Goal: Transaction & Acquisition: Purchase product/service

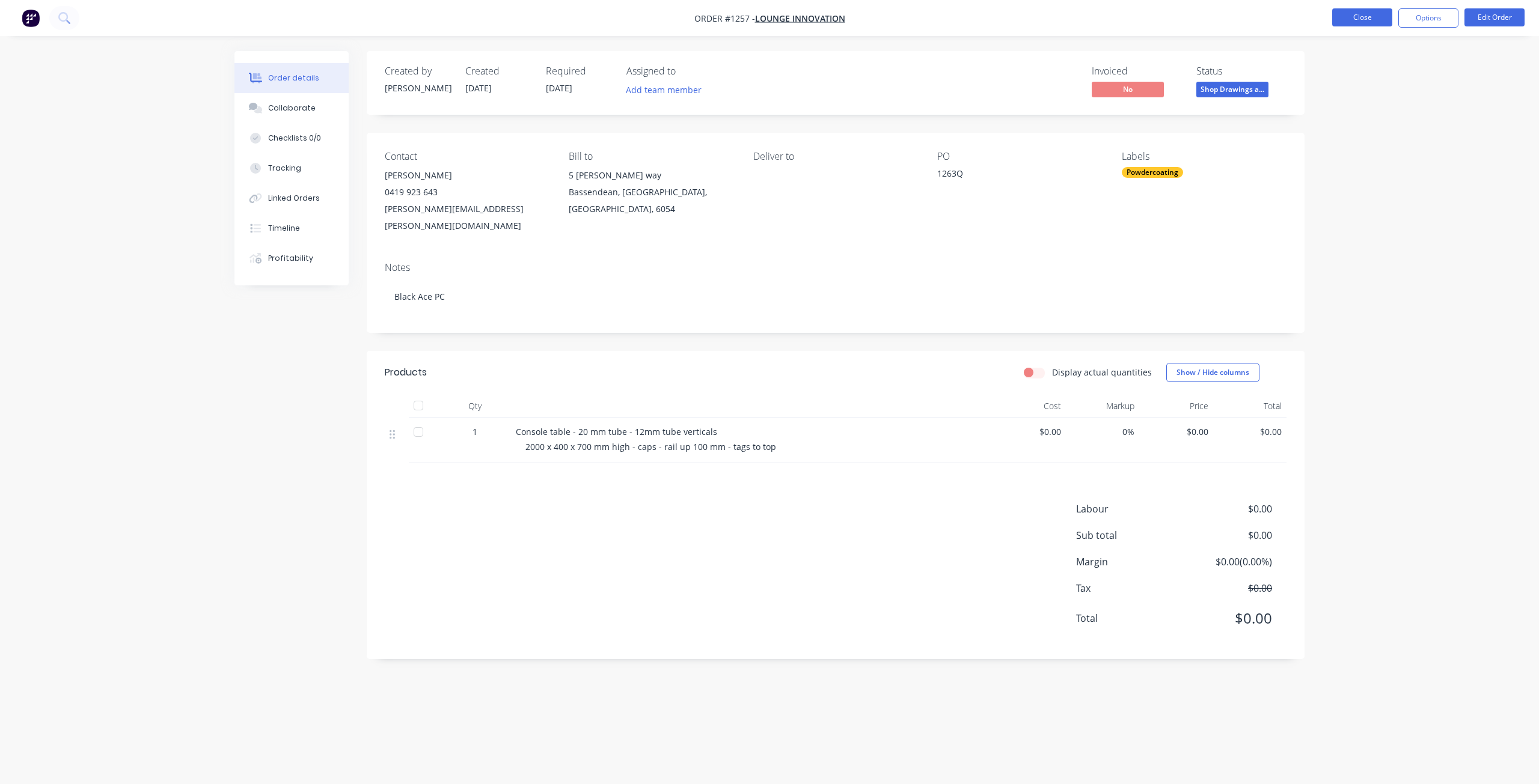
click at [1353, 11] on button "Close" at bounding box center [1362, 17] width 60 height 18
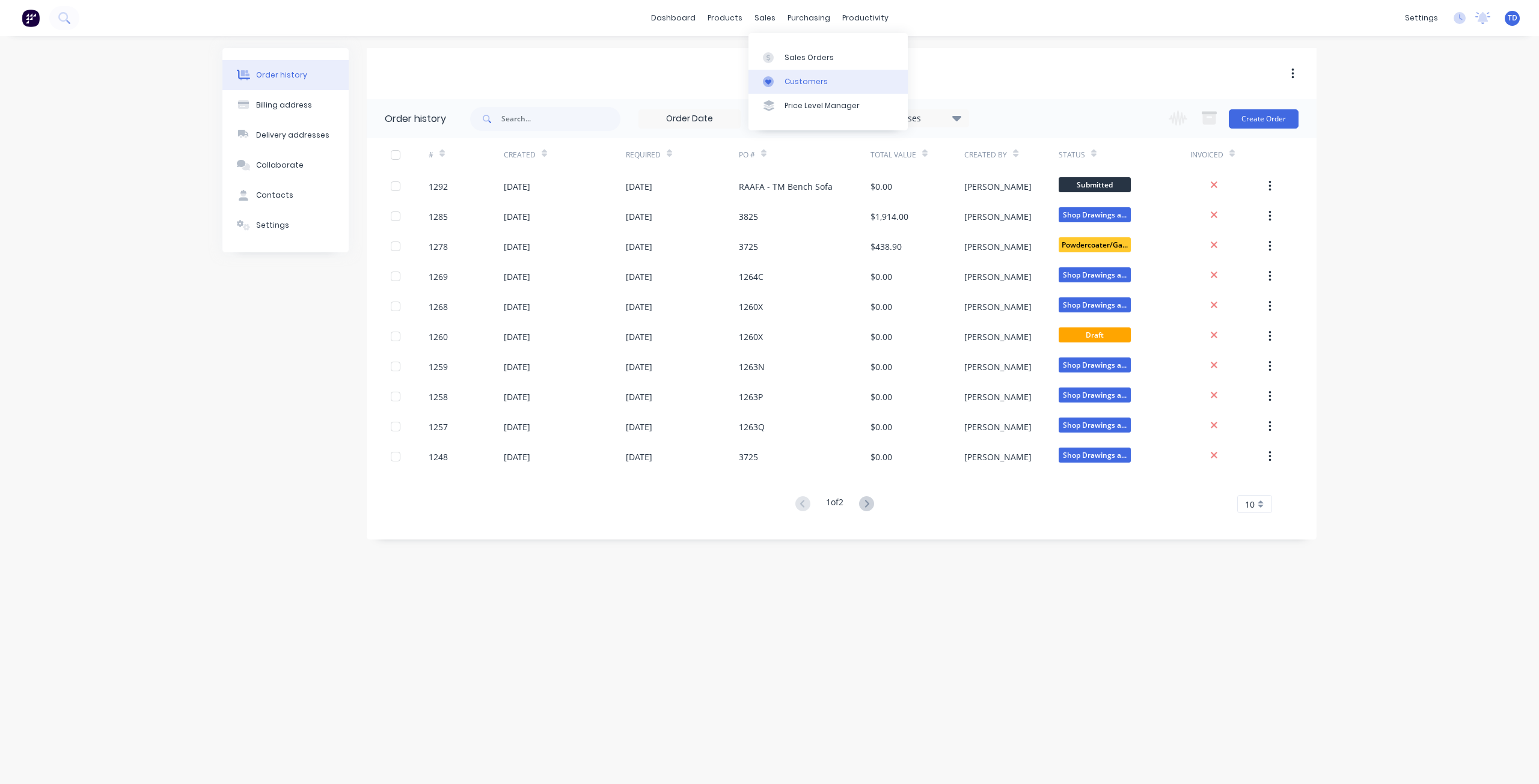
click at [791, 78] on div "Customers" at bounding box center [806, 81] width 43 height 11
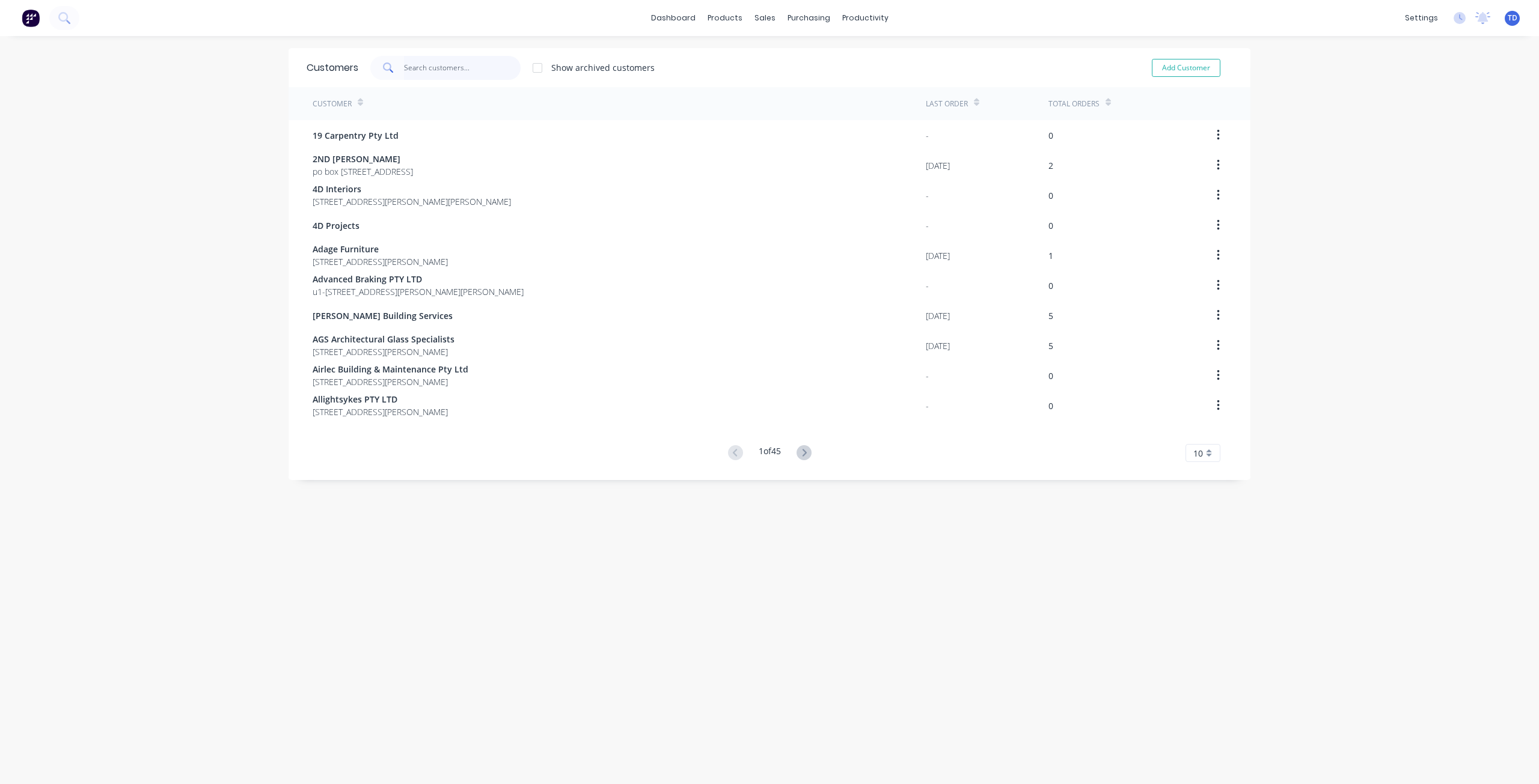
click at [503, 64] on input "text" at bounding box center [462, 68] width 117 height 24
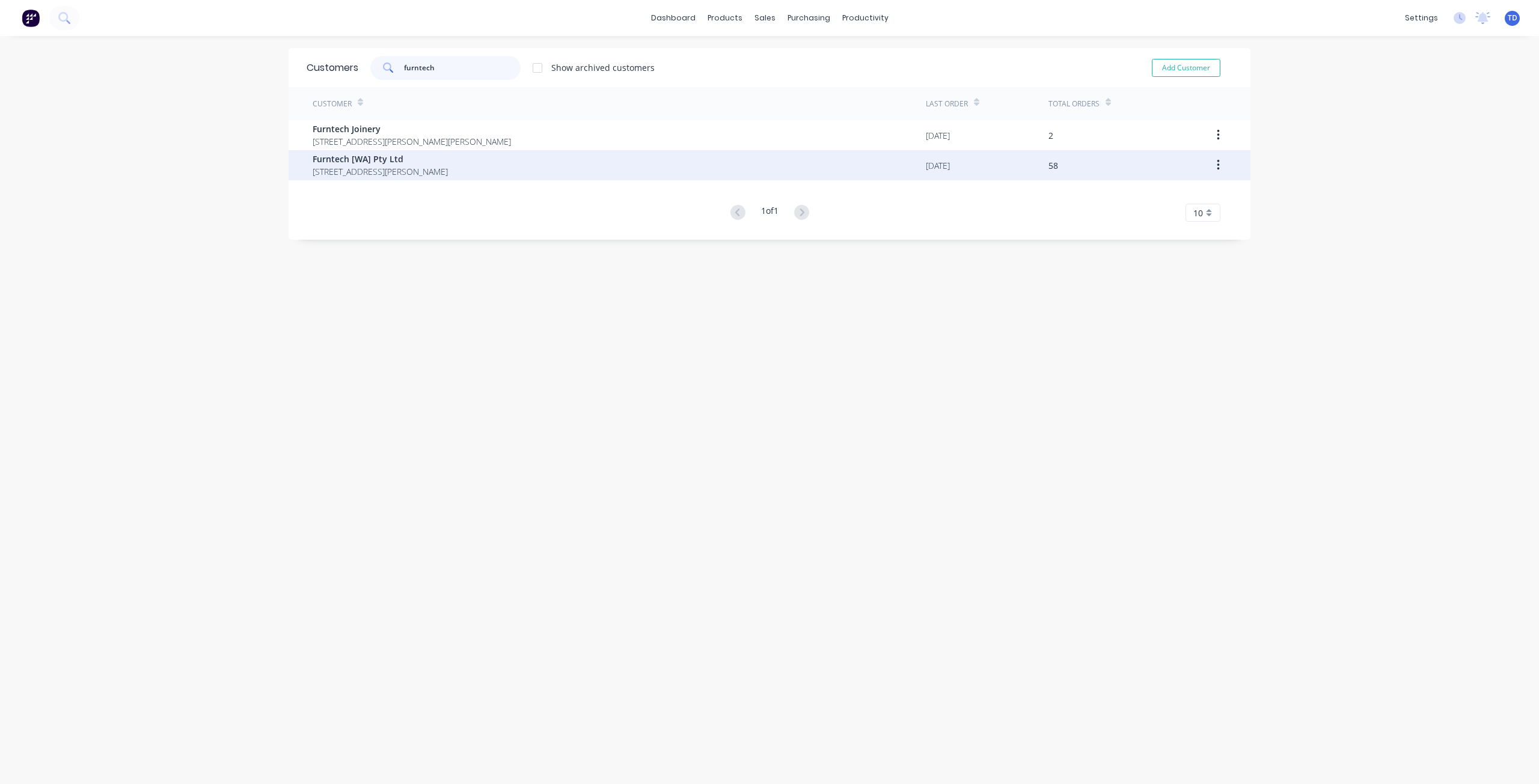
type input "furntech"
click at [399, 166] on span "[STREET_ADDRESS][PERSON_NAME]" at bounding box center [380, 171] width 135 height 13
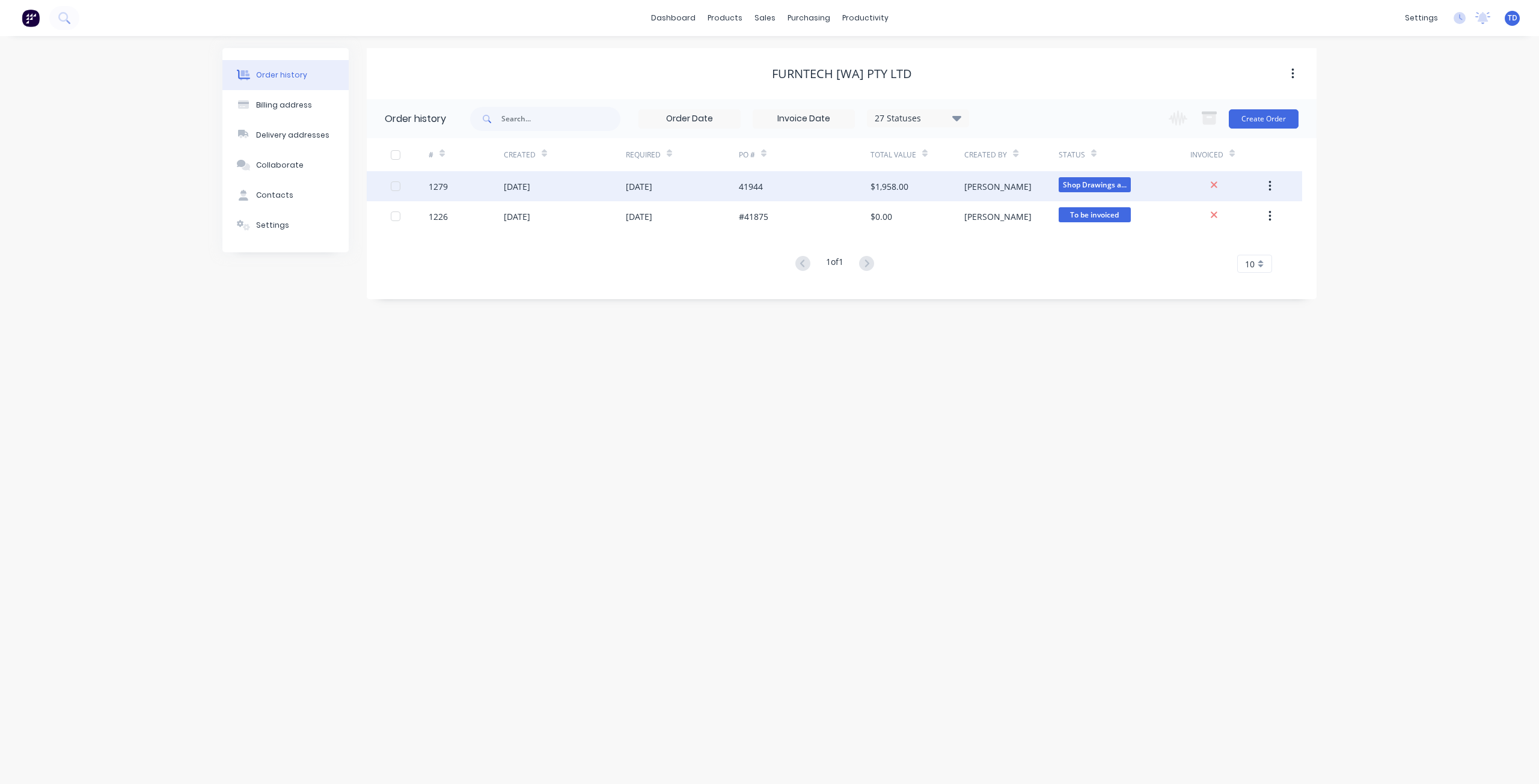
click at [511, 185] on div "[DATE]" at bounding box center [516, 186] width 26 height 13
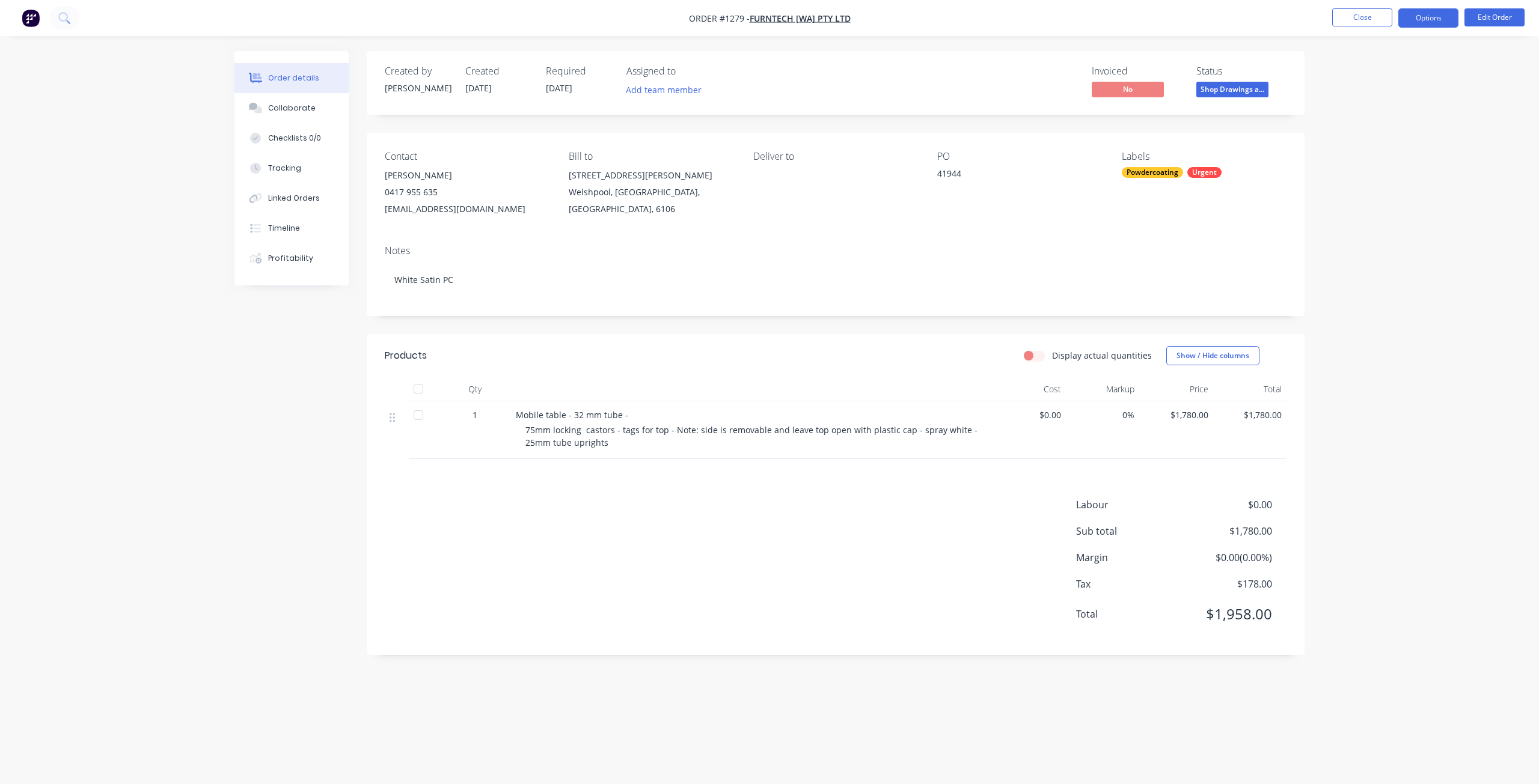
click at [1425, 18] on button "Options" at bounding box center [1428, 18] width 60 height 19
click at [1361, 214] on div "Purchase Products" at bounding box center [1391, 217] width 110 height 18
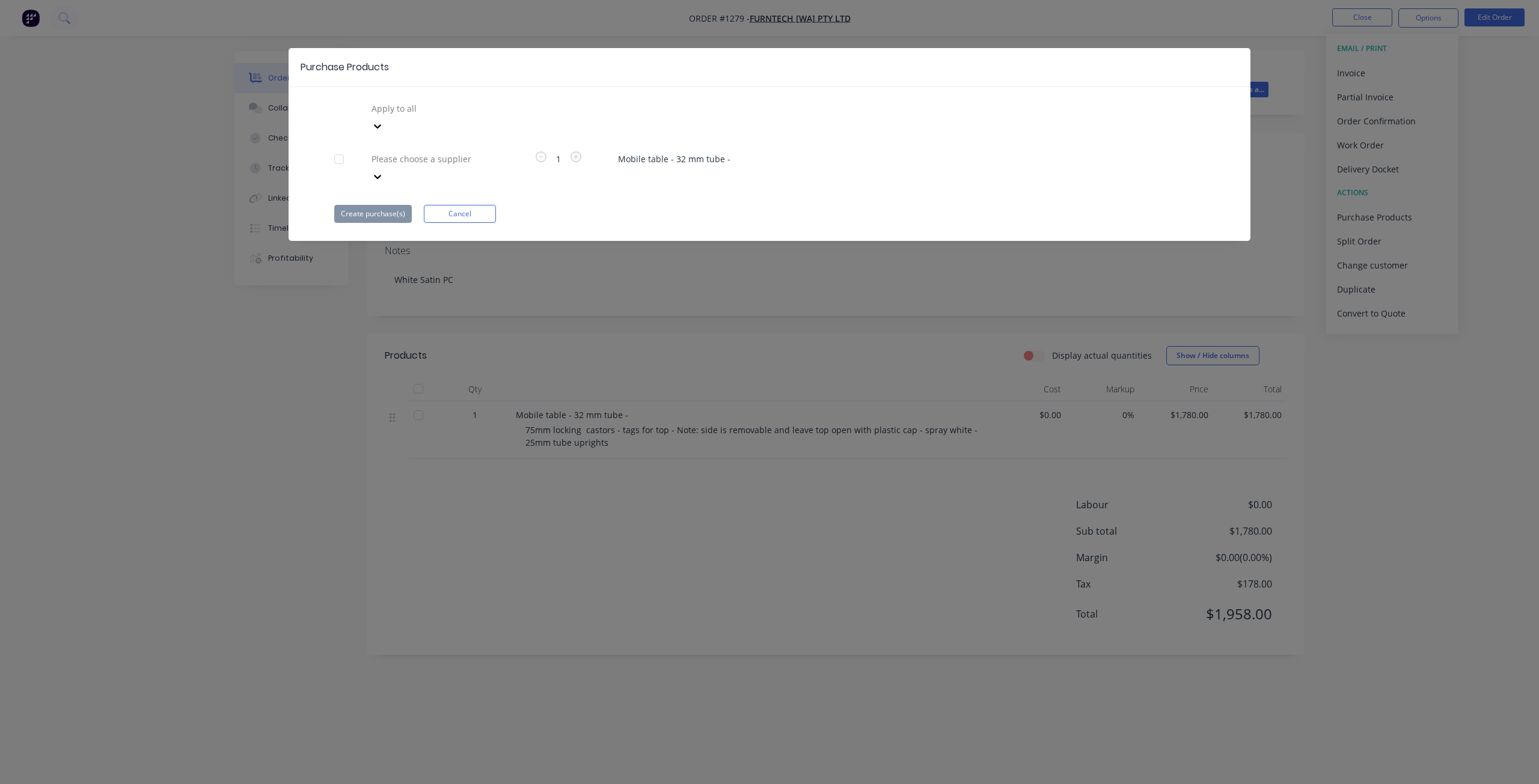
click at [388, 117] on div at bounding box center [377, 126] width 22 height 19
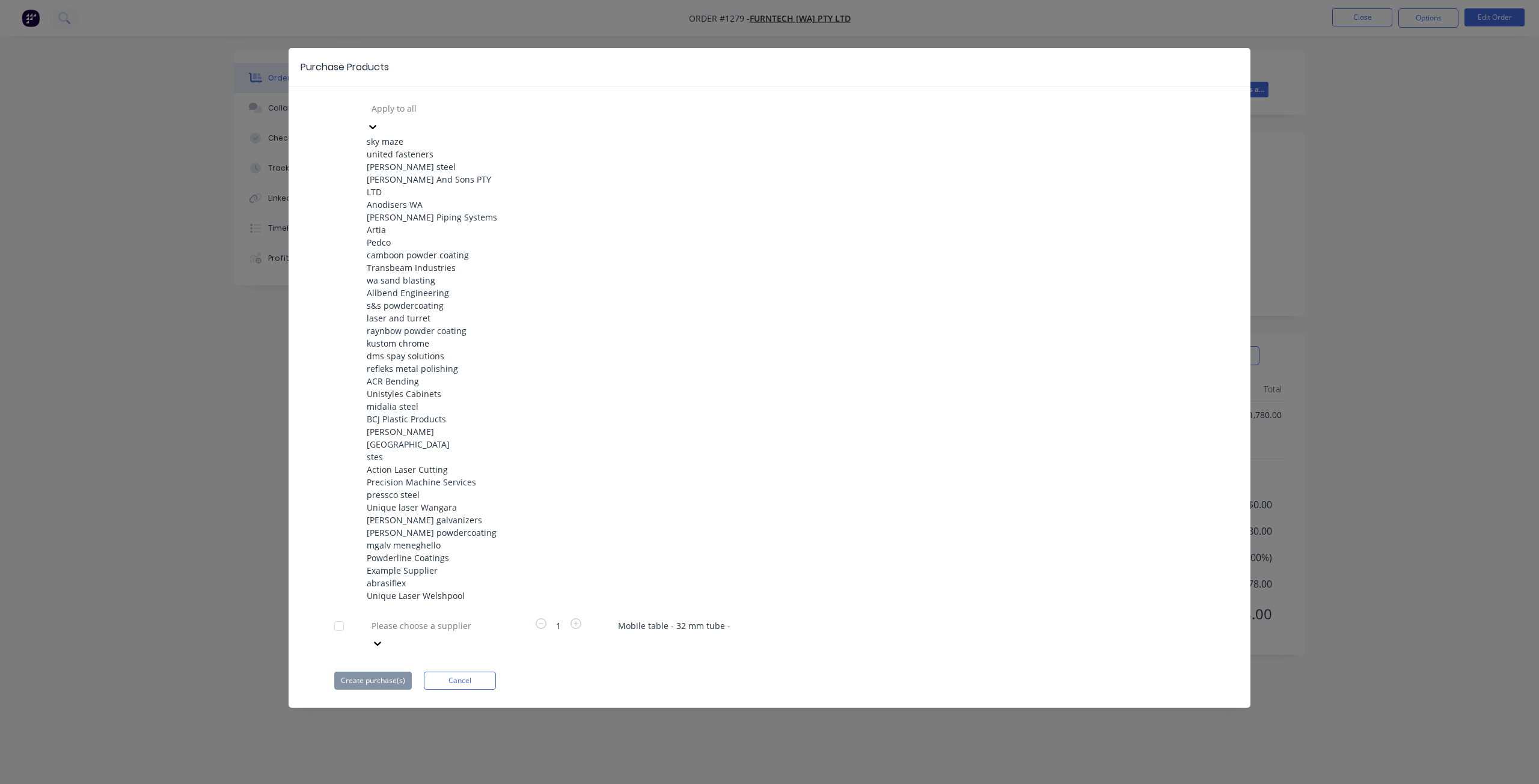
click at [428, 325] on div "raynbow powder coating" at bounding box center [432, 331] width 132 height 13
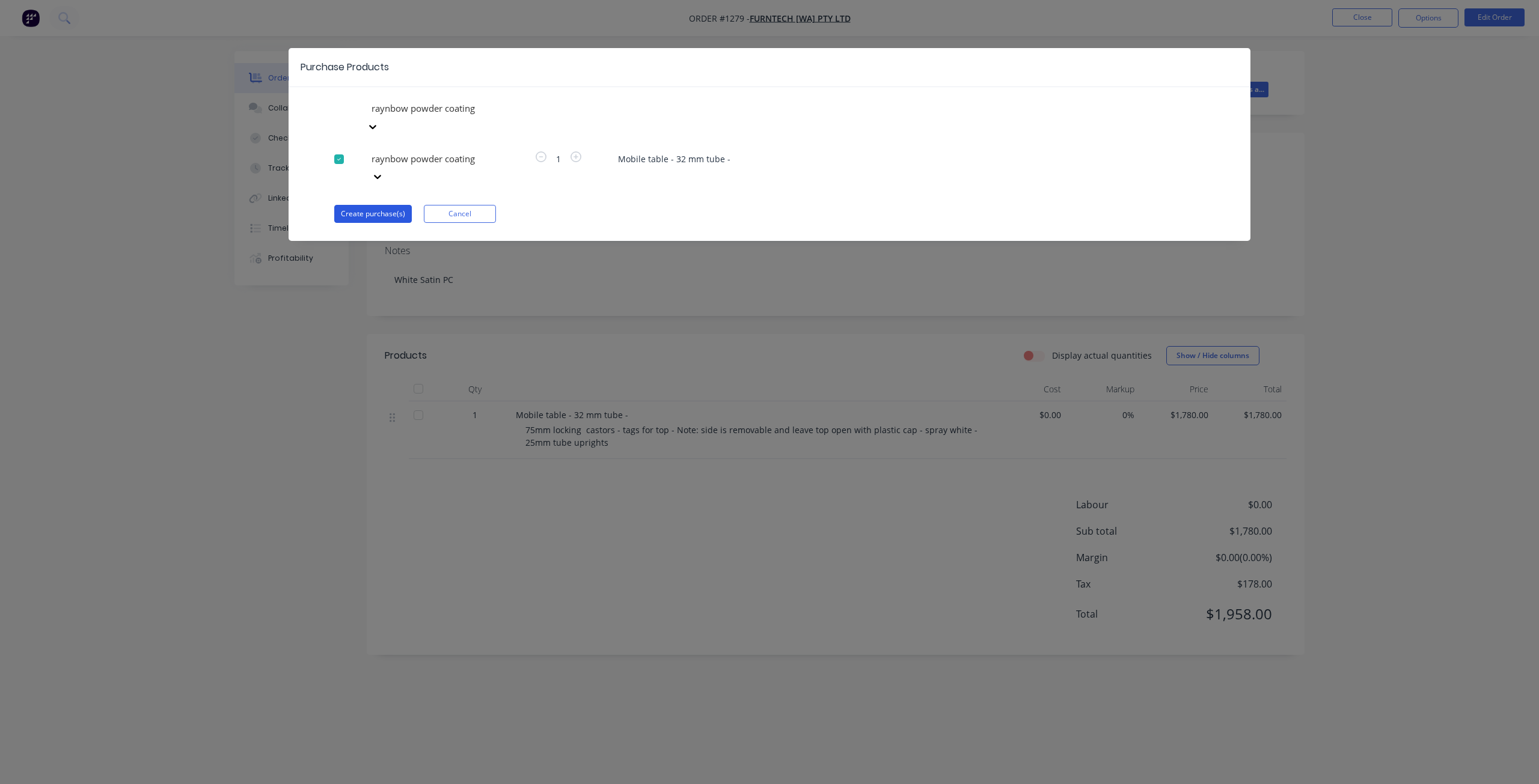
click at [380, 205] on button "Create purchase(s)" at bounding box center [372, 214] width 77 height 18
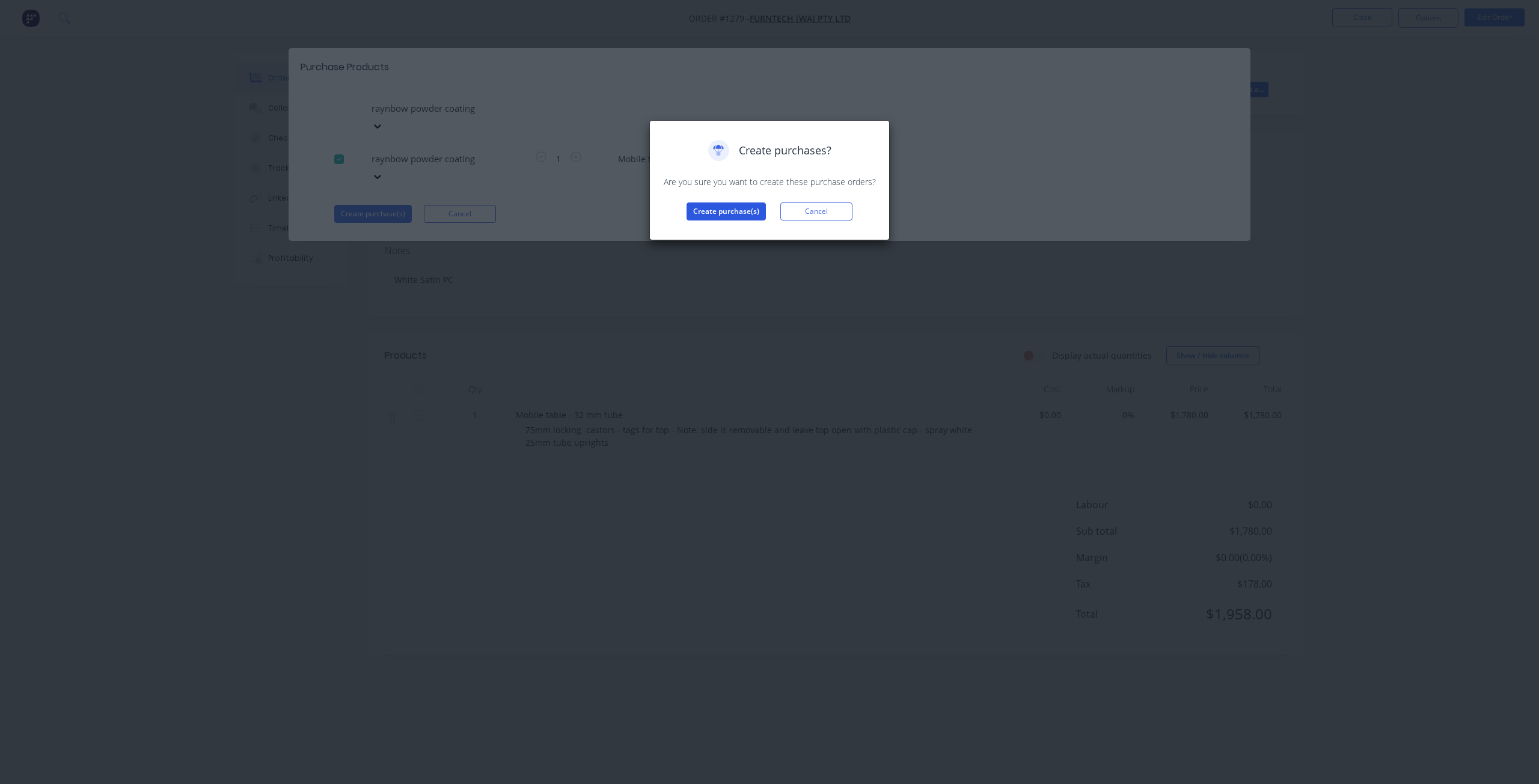
click at [713, 215] on button "Create purchase(s)" at bounding box center [727, 211] width 80 height 18
click at [730, 236] on button "View purchase(s)" at bounding box center [726, 231] width 72 height 18
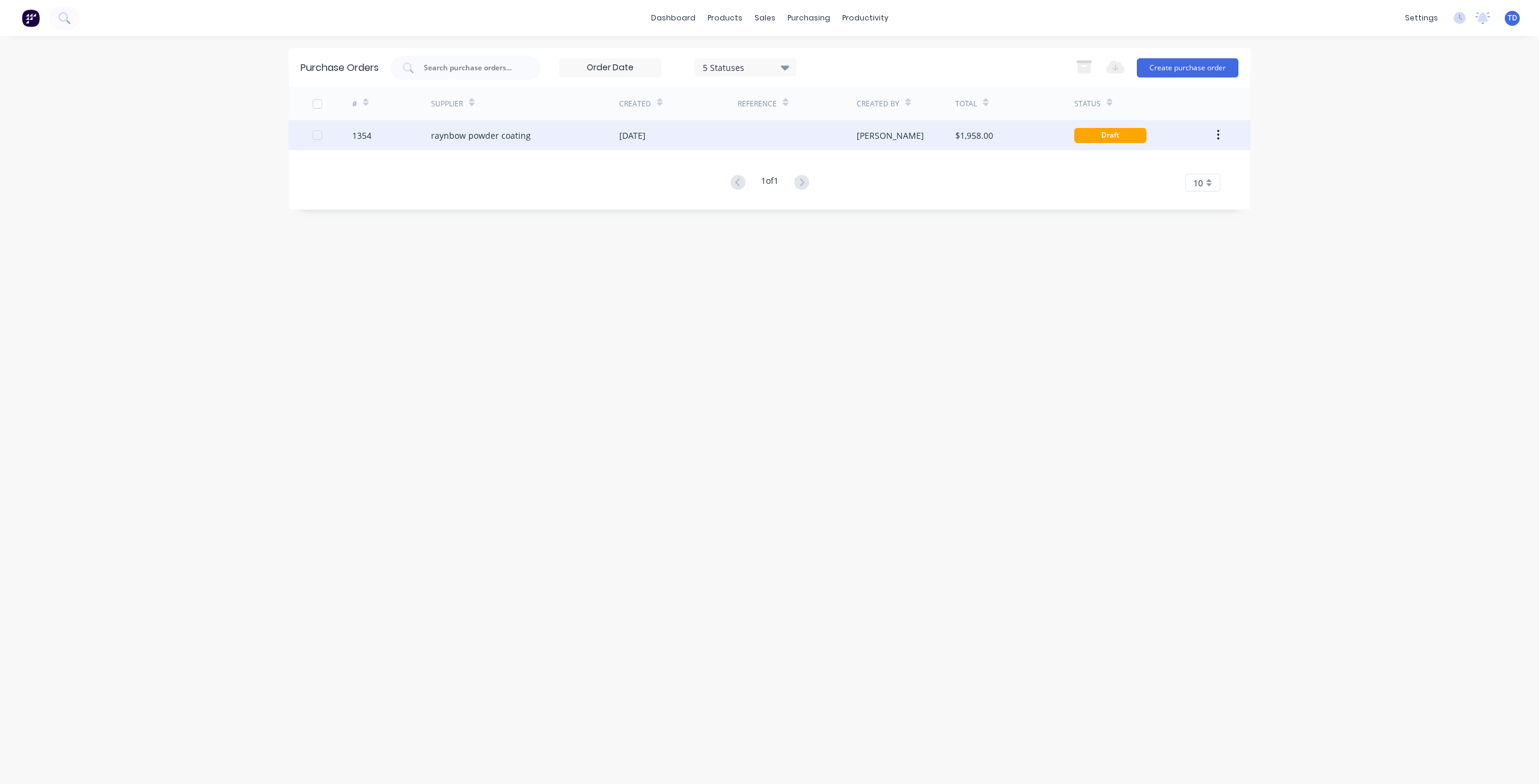
click at [588, 133] on div "raynbow powder coating" at bounding box center [525, 135] width 188 height 30
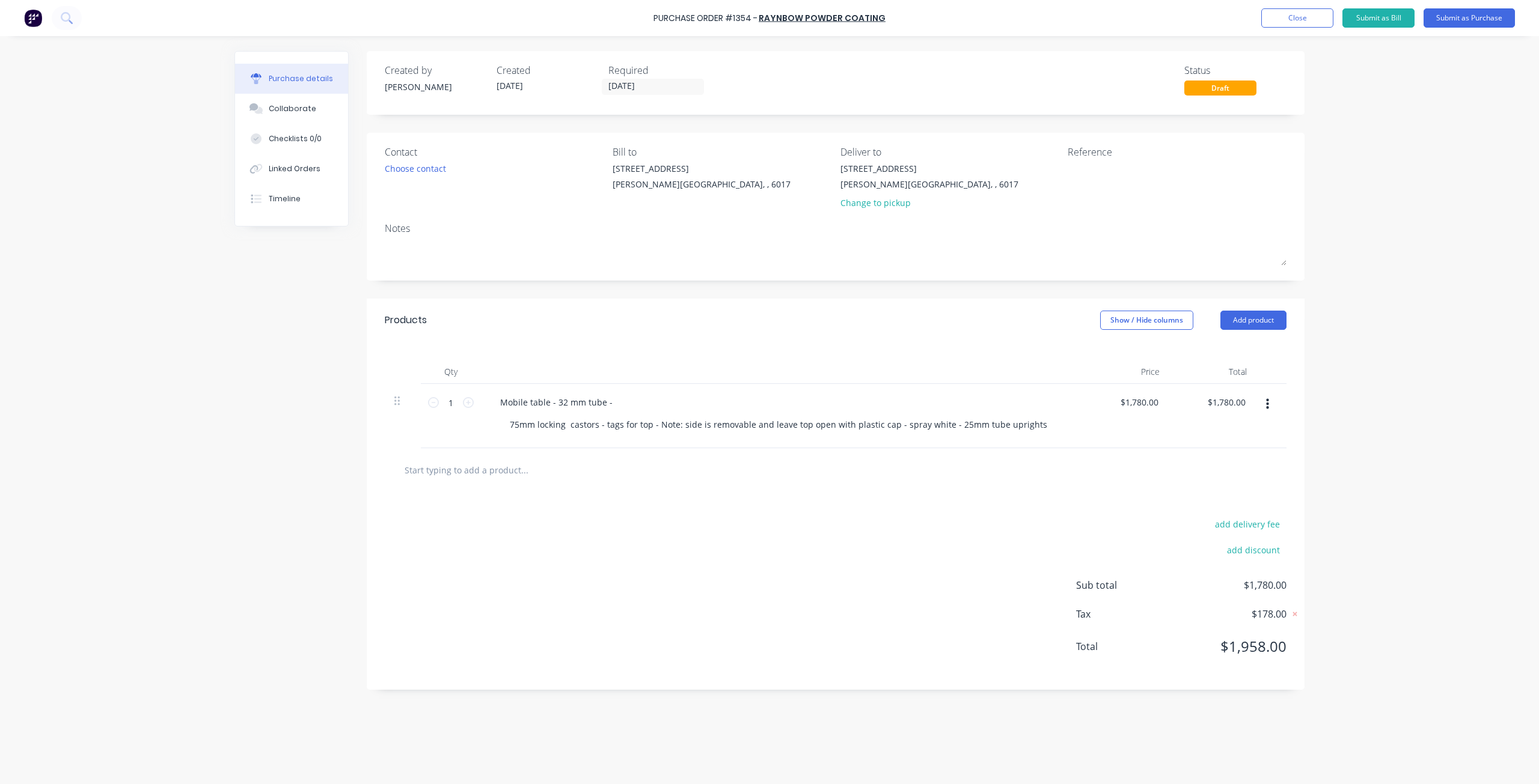
click at [632, 403] on div "Mobile table - 32 mm tube -" at bounding box center [781, 402] width 582 height 18
click at [624, 403] on div "Mobile table - 32 mm tube -" at bounding box center [781, 402] width 582 height 18
click at [589, 404] on div "Mobile table - 32 mm tube -" at bounding box center [555, 402] width 131 height 18
click at [633, 406] on div "Mobile table - 32 mm tube -" at bounding box center [781, 402] width 582 height 18
click at [612, 405] on div "Mobile table - 32 mm tube -" at bounding box center [555, 402] width 131 height 18
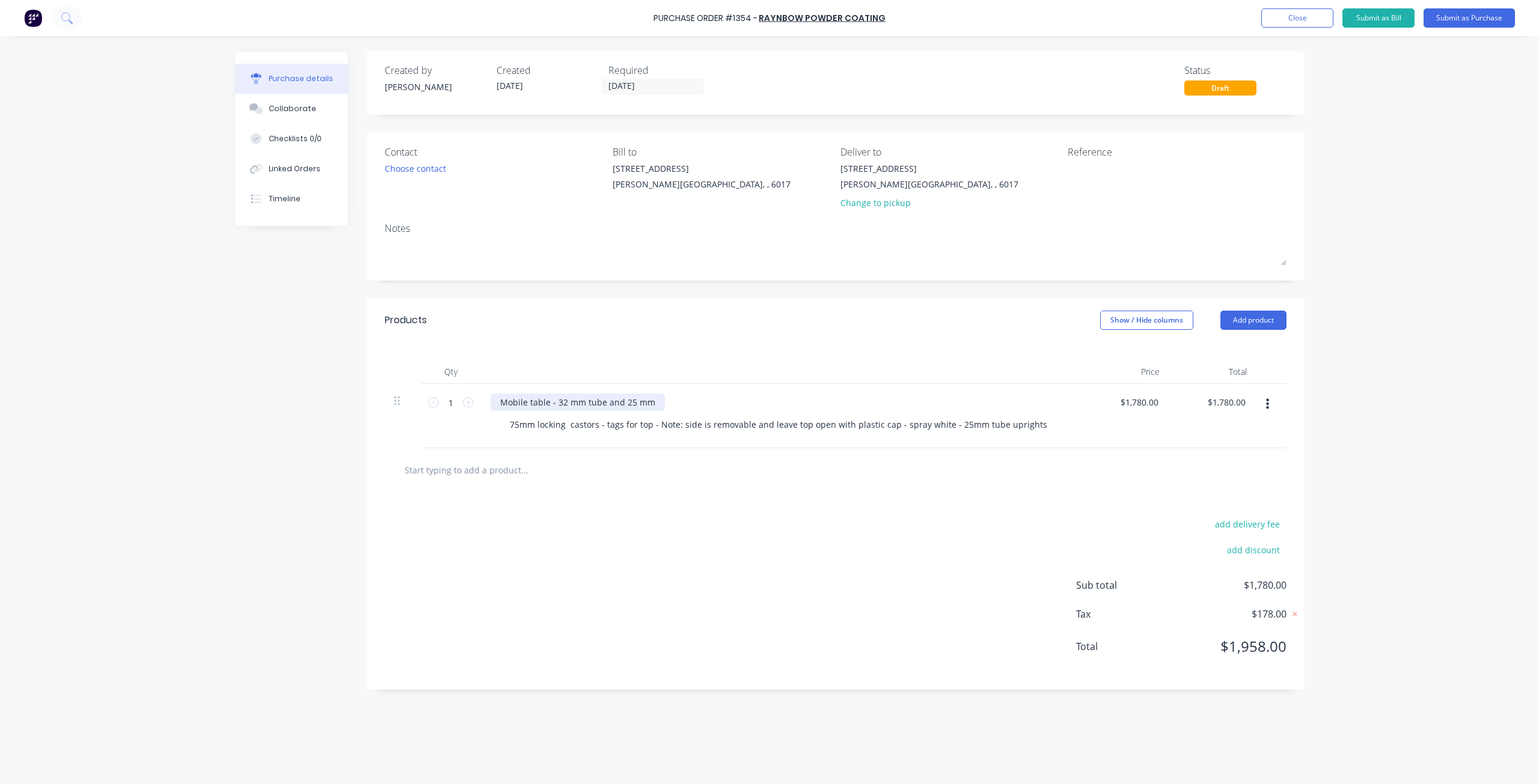
click at [581, 402] on div "Mobile table - 32 mm tube and 25 mm" at bounding box center [577, 402] width 175 height 18
click at [599, 402] on div "Mobile table - 32 mm squre tube and 25 mm" at bounding box center [590, 402] width 200 height 18
click at [680, 401] on div "Mobile table - 32 mm square tube and 25 mm" at bounding box center [593, 402] width 205 height 18
click at [1029, 425] on div "75mm locking castors - tags for top - Note: side is removable and leave top ope…" at bounding box center [778, 425] width 556 height 18
click at [466, 403] on icon at bounding box center [468, 403] width 11 height 11
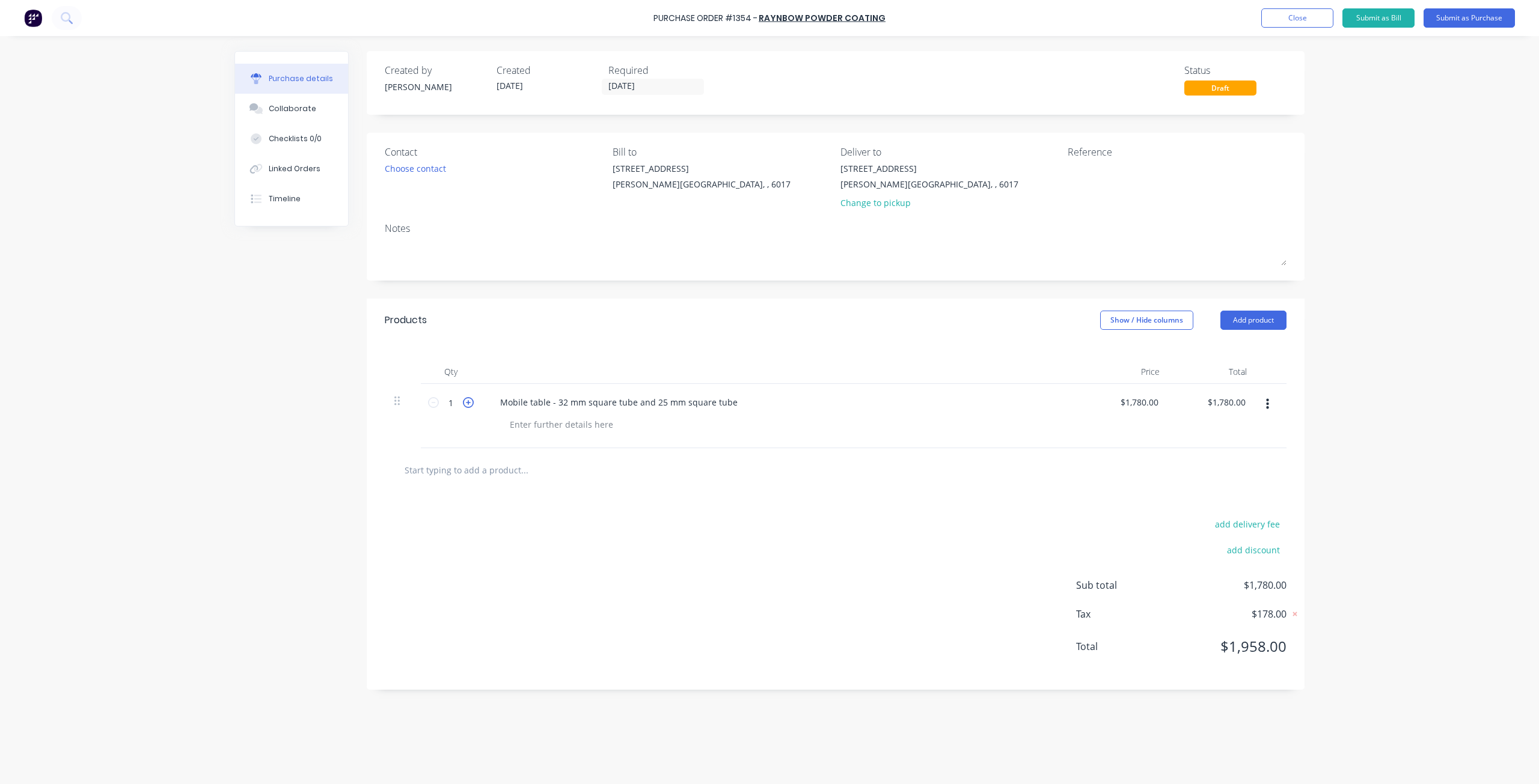
type input "2"
type input "$3,560.00"
click at [560, 426] on div at bounding box center [561, 425] width 123 height 18
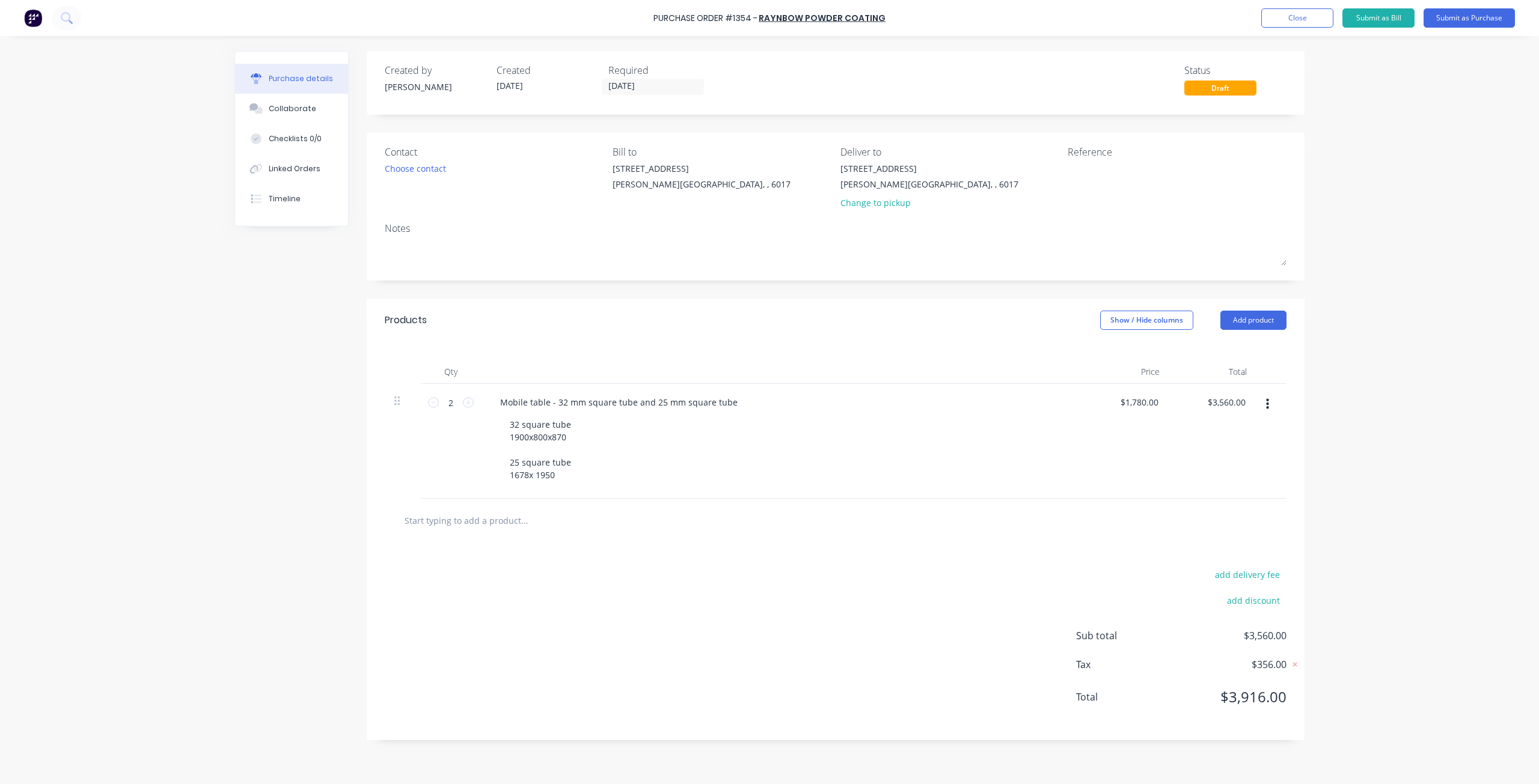
click at [726, 471] on div "32 square tube 1900x800x870 25 square tube 1678x 1950" at bounding box center [786, 450] width 572 height 68
click at [524, 445] on div "32 square tube 1900x800x870 25 square tube 1678x 1950" at bounding box center [540, 450] width 81 height 68
click at [569, 475] on div "32 square tube 1900x800x870 3.4 L/M 25 square tube 1678x 1950" at bounding box center [540, 450] width 81 height 68
click at [510, 459] on div "32 square tube 1900x800x870 3.4 L/M 25 square tube 1678x 1950" at bounding box center [540, 450] width 81 height 68
click at [552, 484] on div "32 square tube 1900x800x870 3.4 L/M 25 square tube 1678x 1950" at bounding box center [540, 450] width 81 height 68
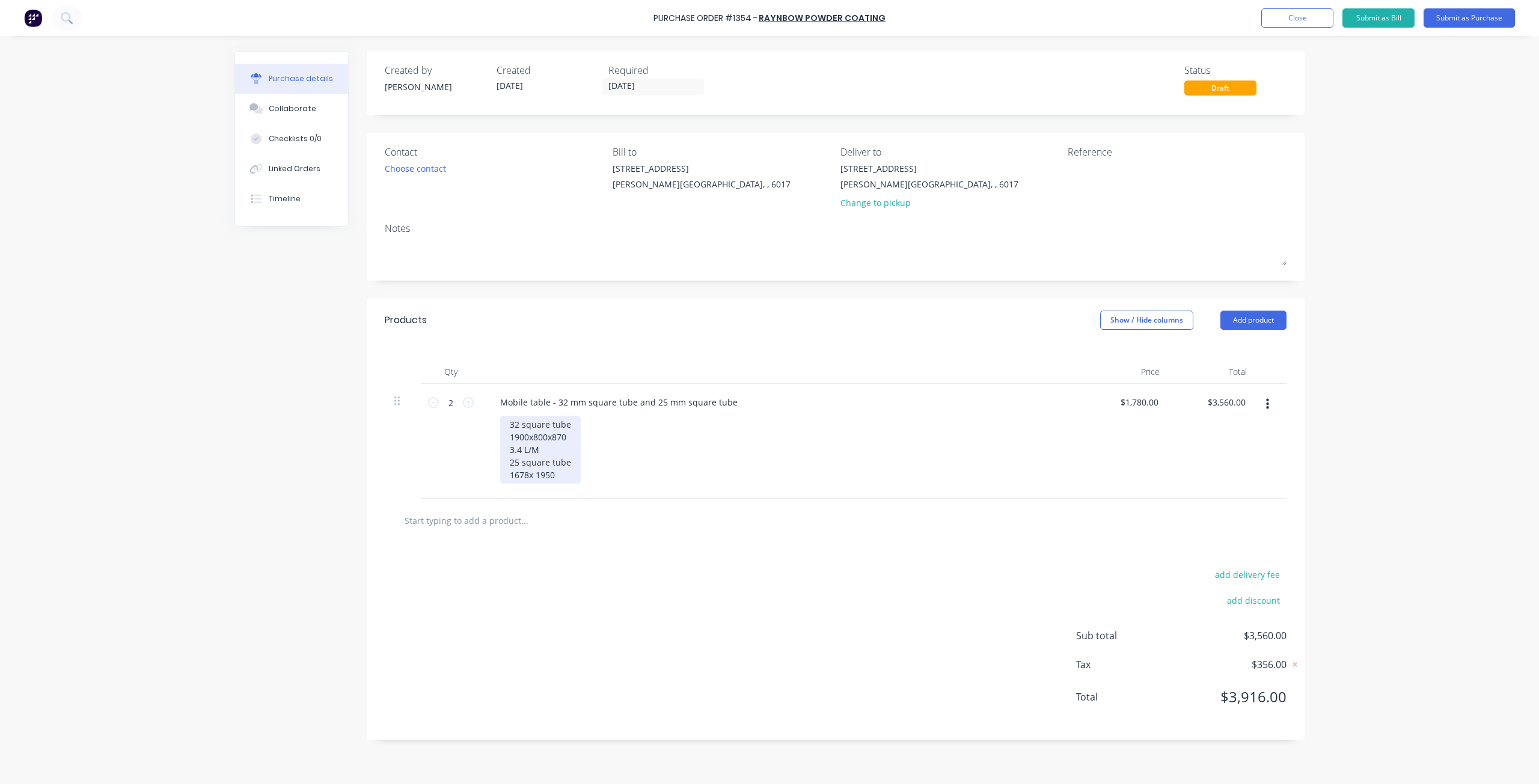
click at [558, 484] on div "32 square tube 1900x800x870 3.4 L/M 25 square tube 1678x 1950" at bounding box center [540, 450] width 81 height 68
click at [434, 170] on div "Choose contact" at bounding box center [415, 168] width 61 height 13
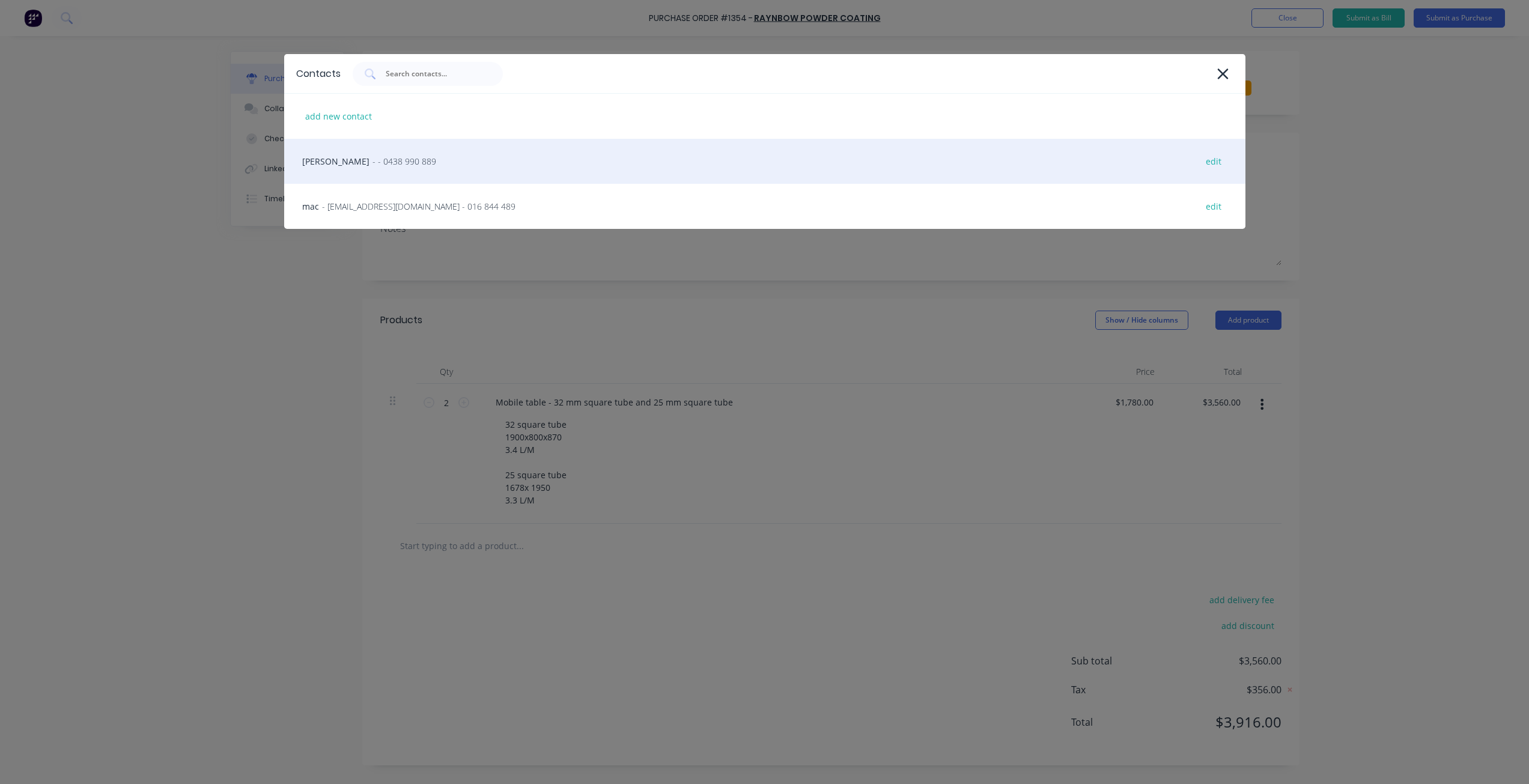
click at [387, 171] on div "andy - - 0438 990 889 edit" at bounding box center [764, 161] width 961 height 45
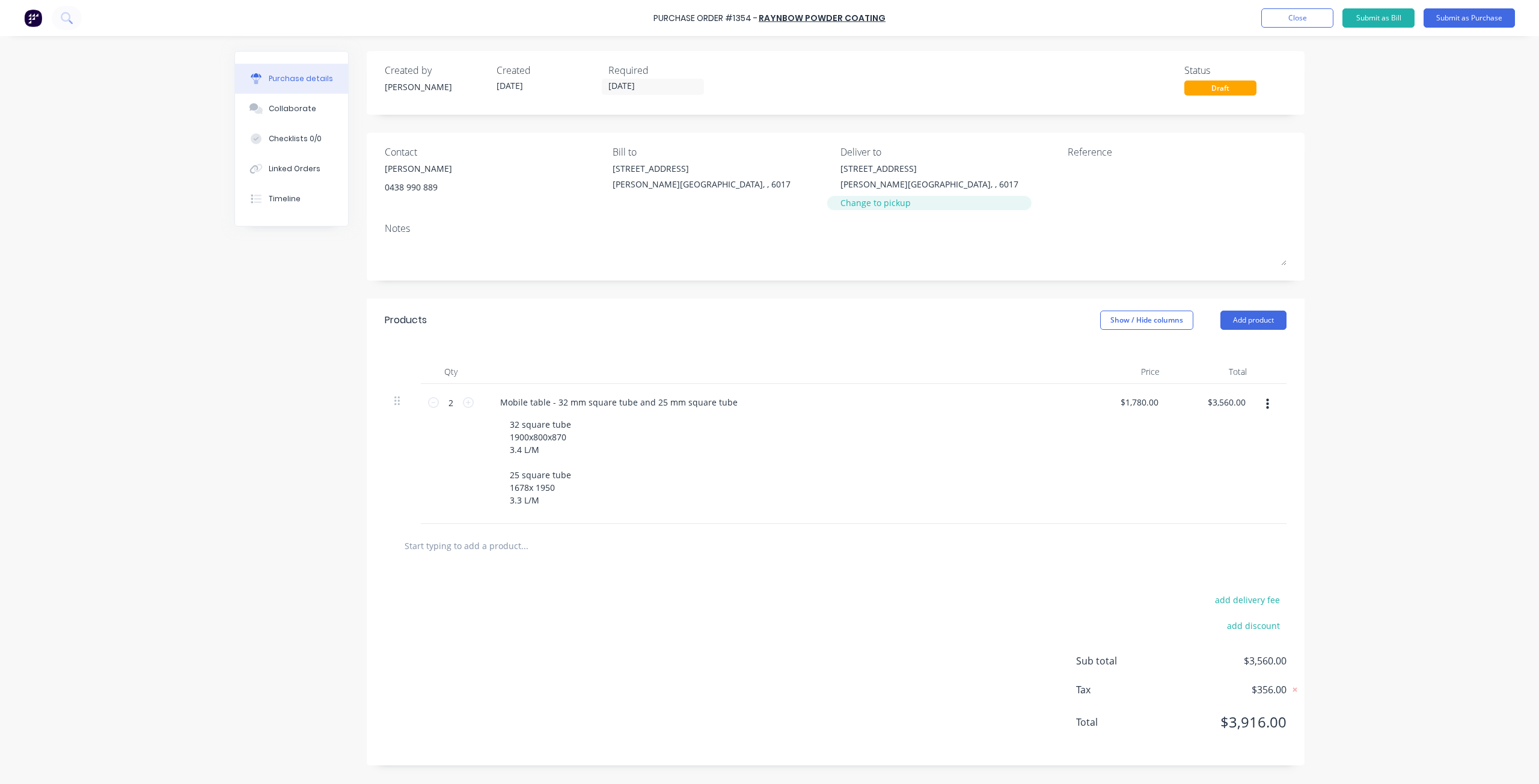
click at [852, 203] on div "Change to pickup" at bounding box center [929, 203] width 178 height 13
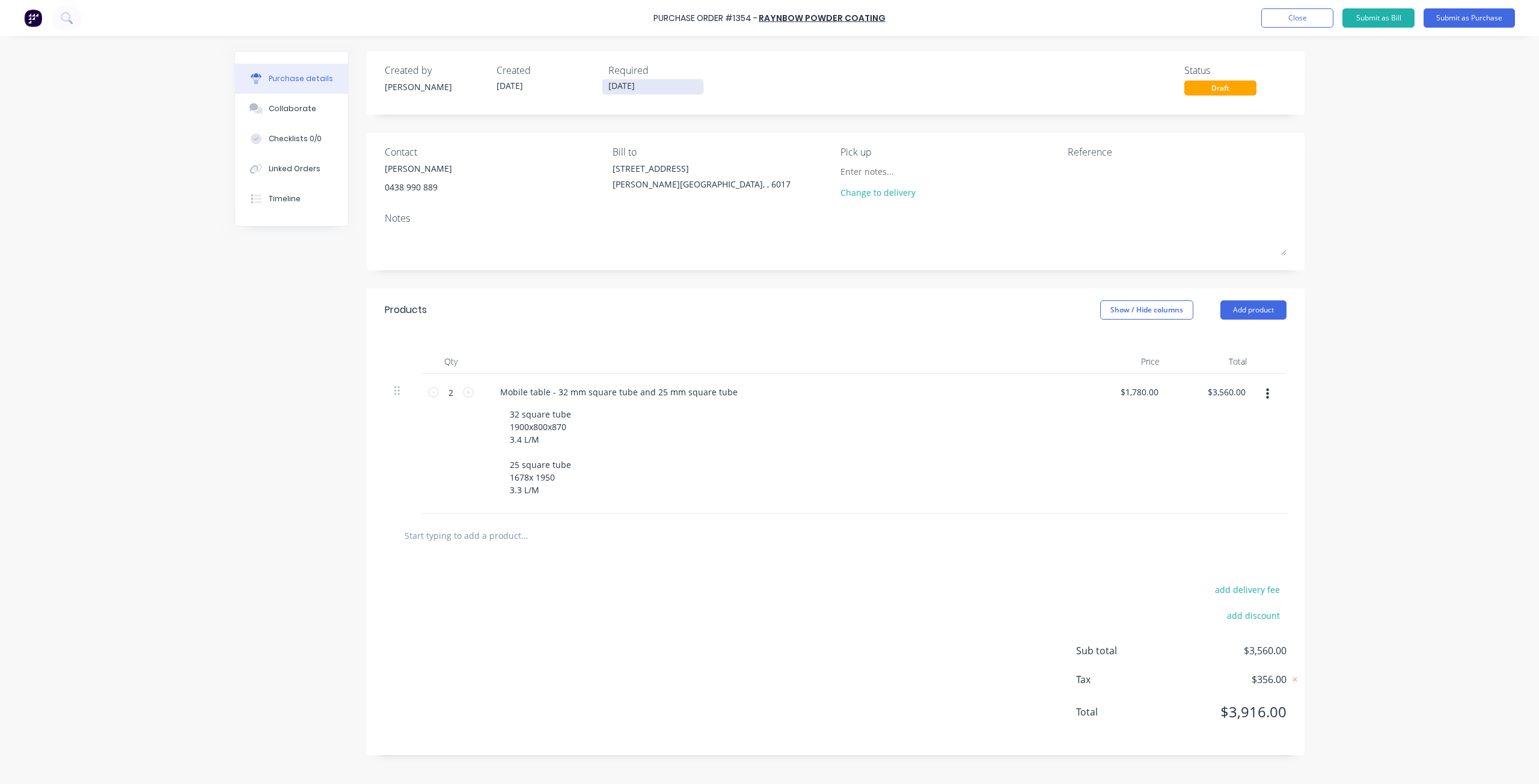
click at [637, 89] on input "[DATE]" at bounding box center [652, 87] width 101 height 15
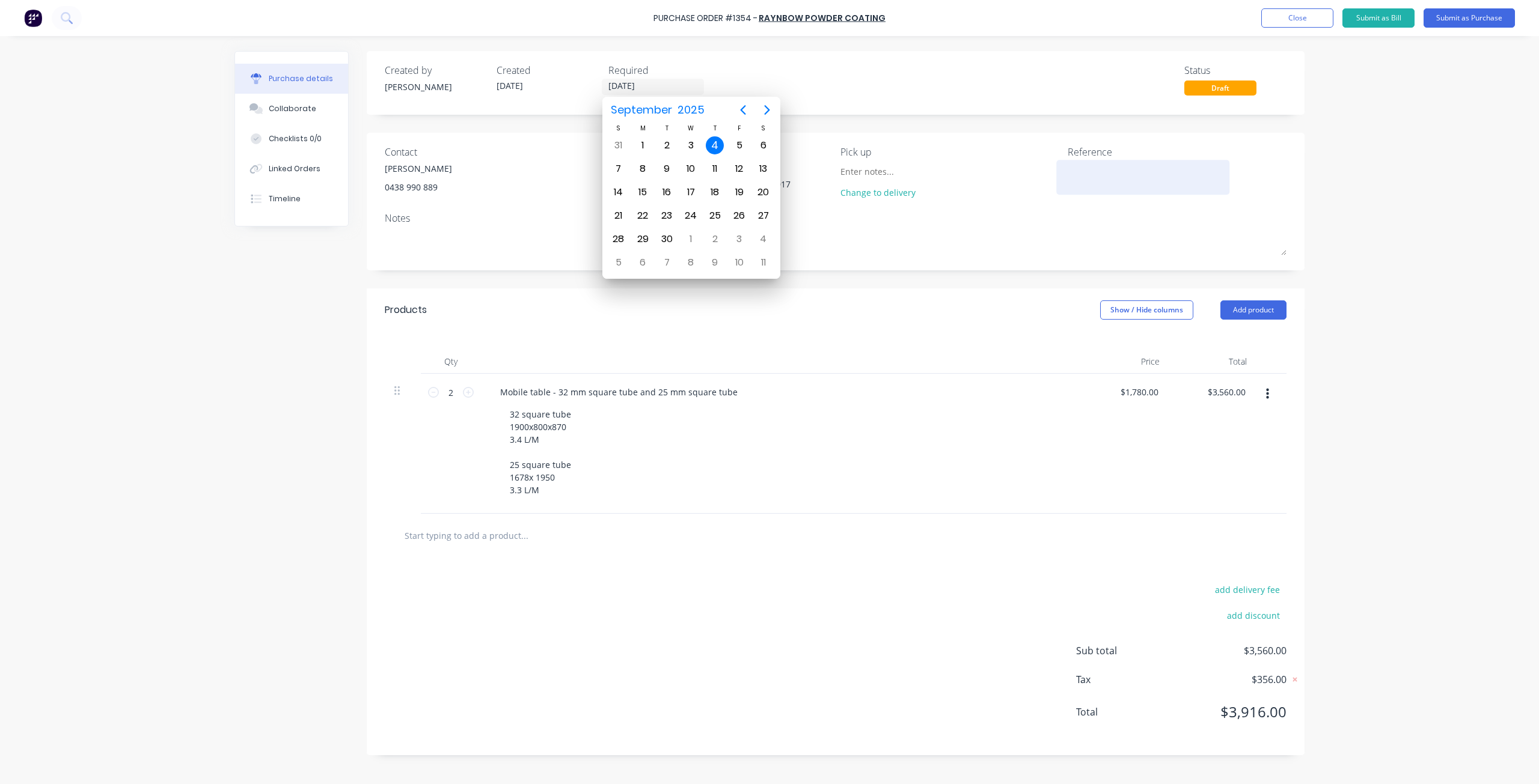
click at [1112, 182] on textarea at bounding box center [1142, 175] width 150 height 27
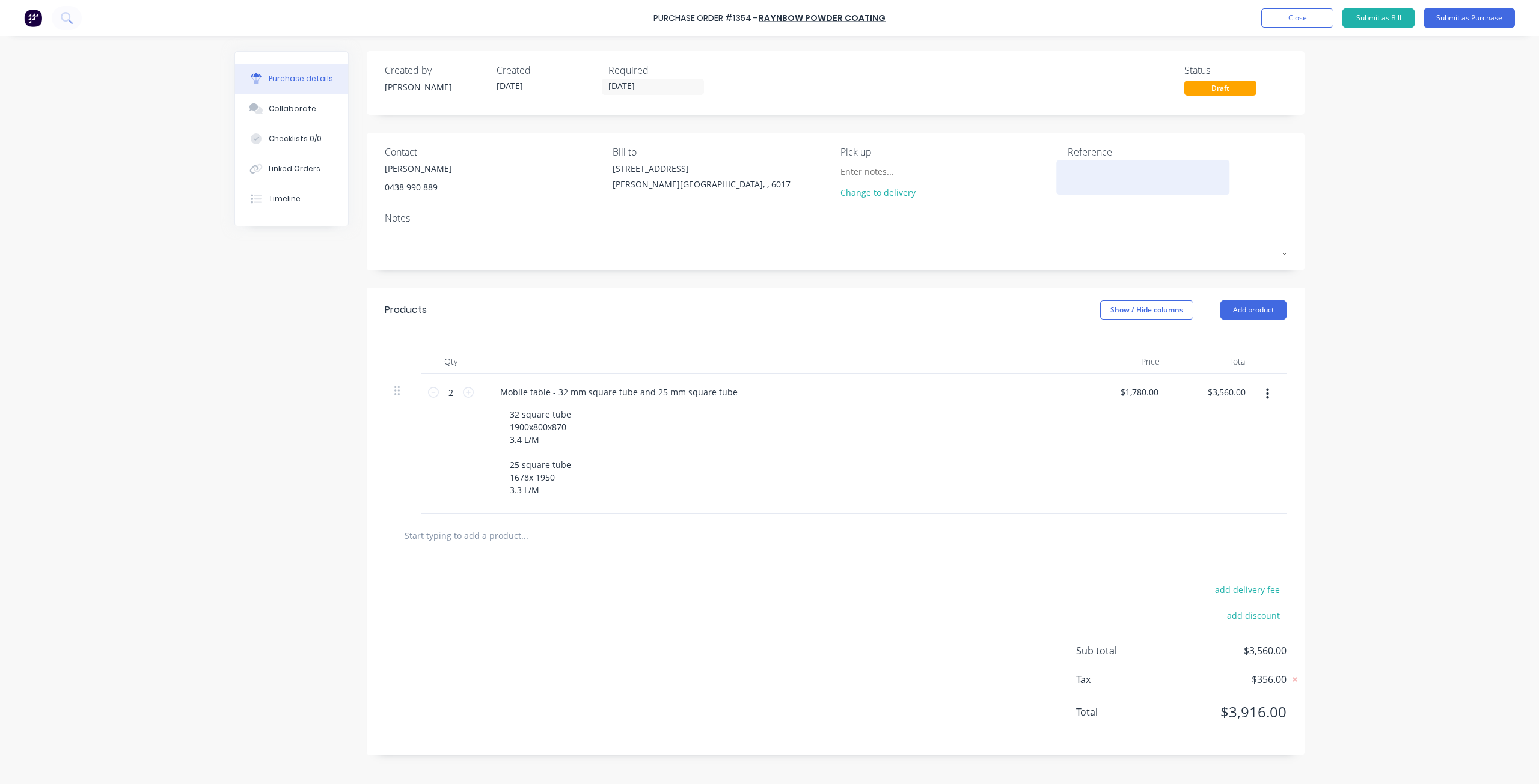
click at [1101, 172] on textarea at bounding box center [1142, 175] width 150 height 27
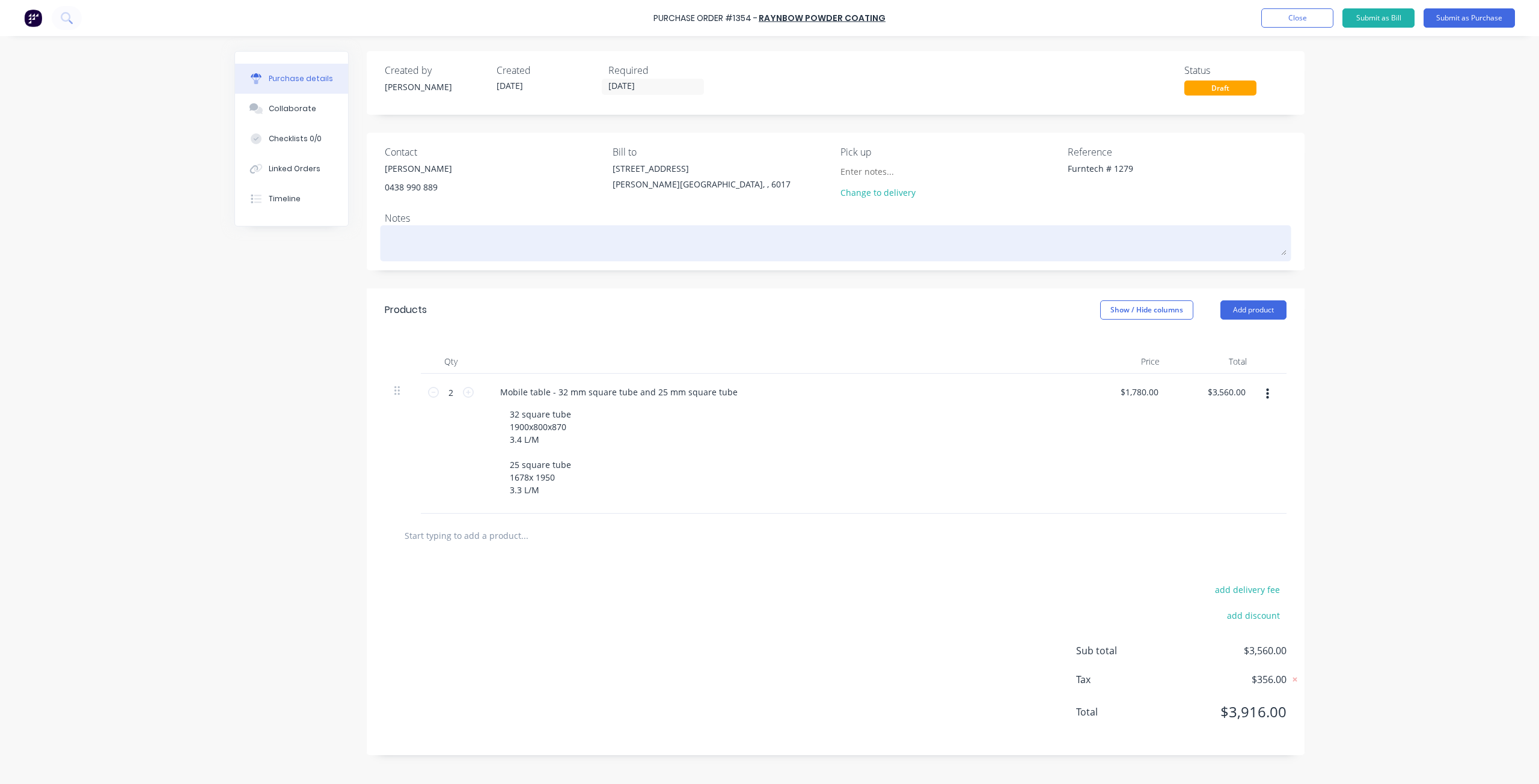
type textarea "Furntech # 1279"
type textarea "x"
type textarea "Furntech # 1279"
click at [435, 245] on textarea at bounding box center [835, 242] width 901 height 27
type textarea "x"
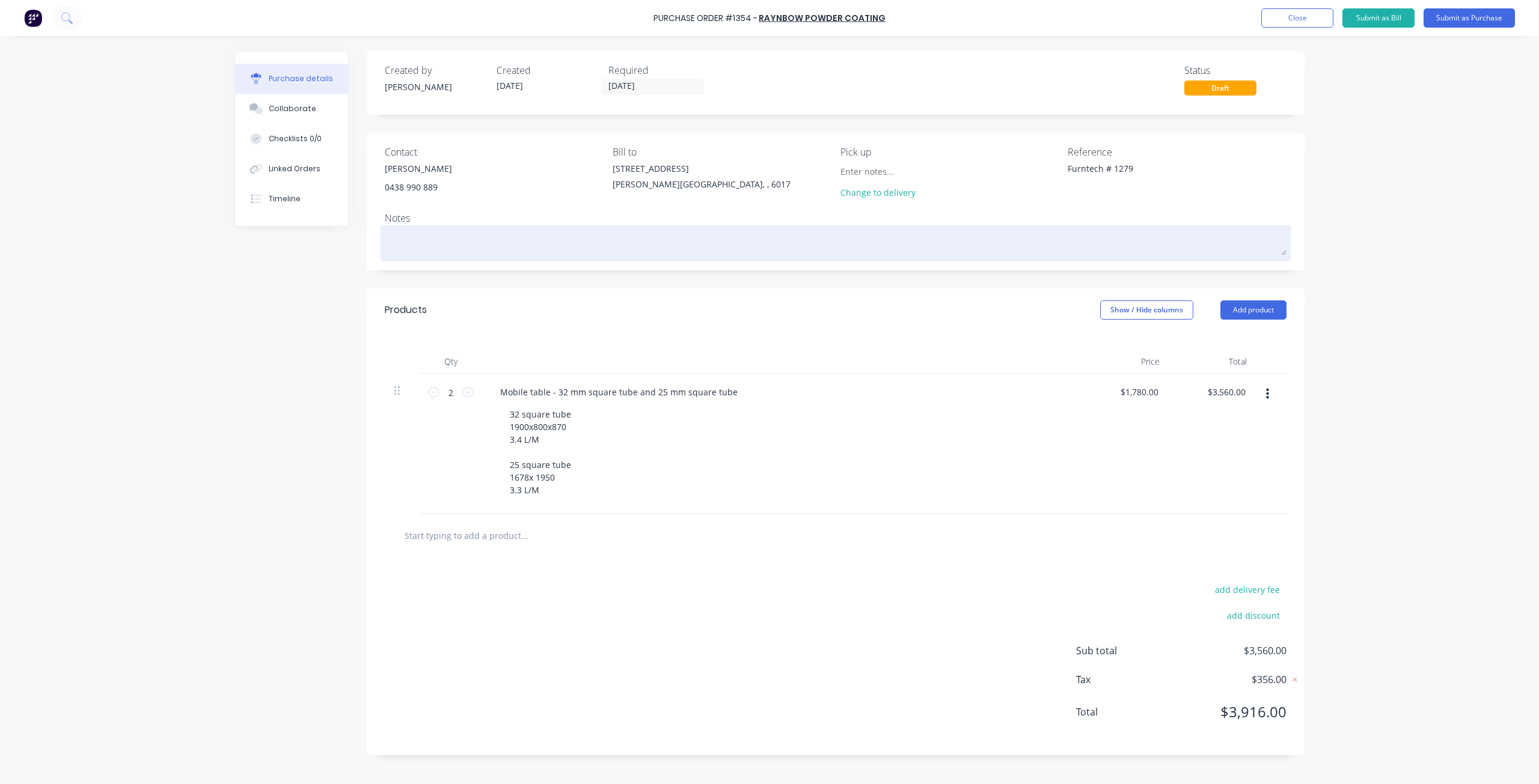
type textarea "W"
type textarea "x"
type textarea "Wh"
type textarea "x"
type textarea "Whi"
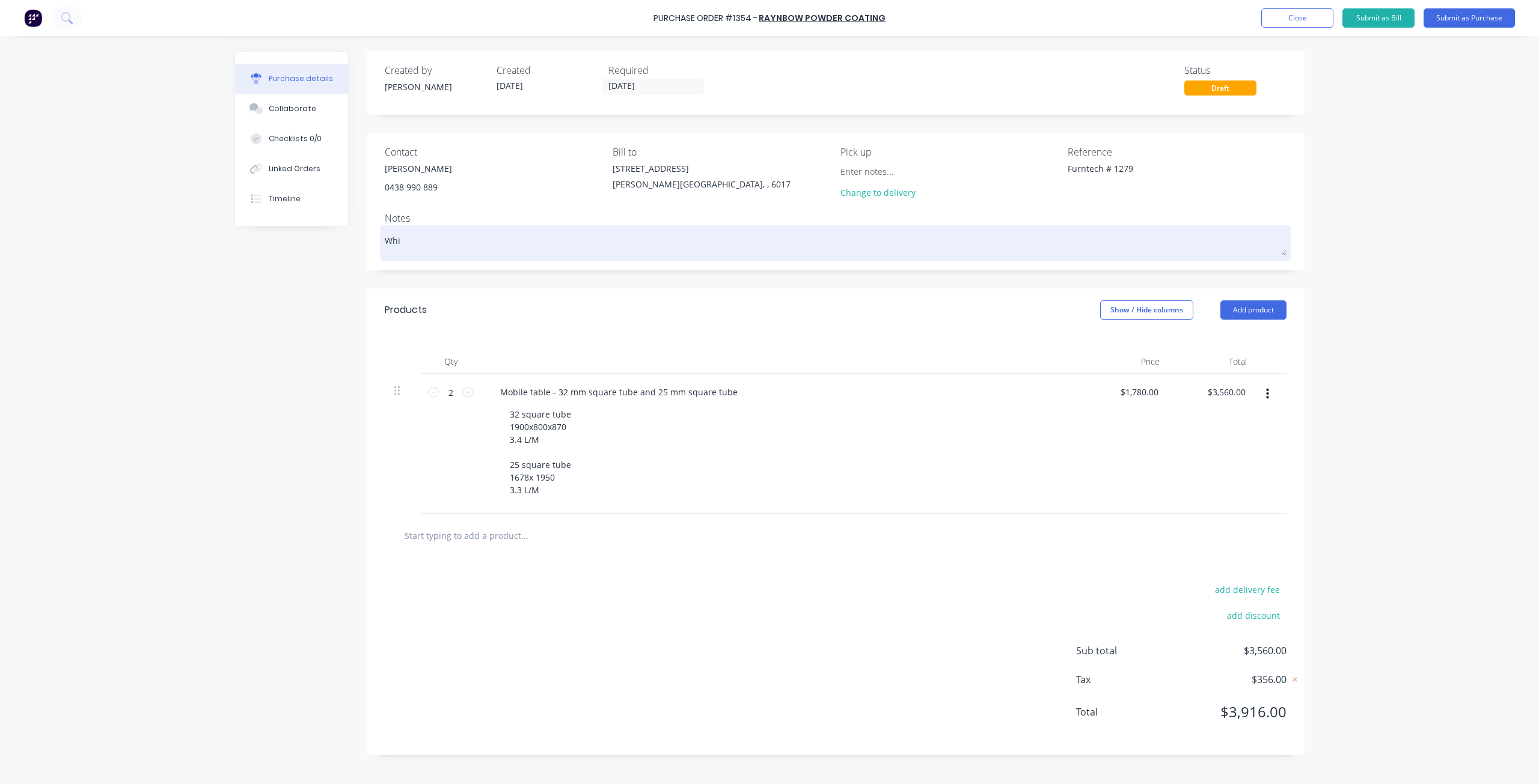
type textarea "x"
type textarea "Whit"
type textarea "x"
type textarea "White"
type textarea "x"
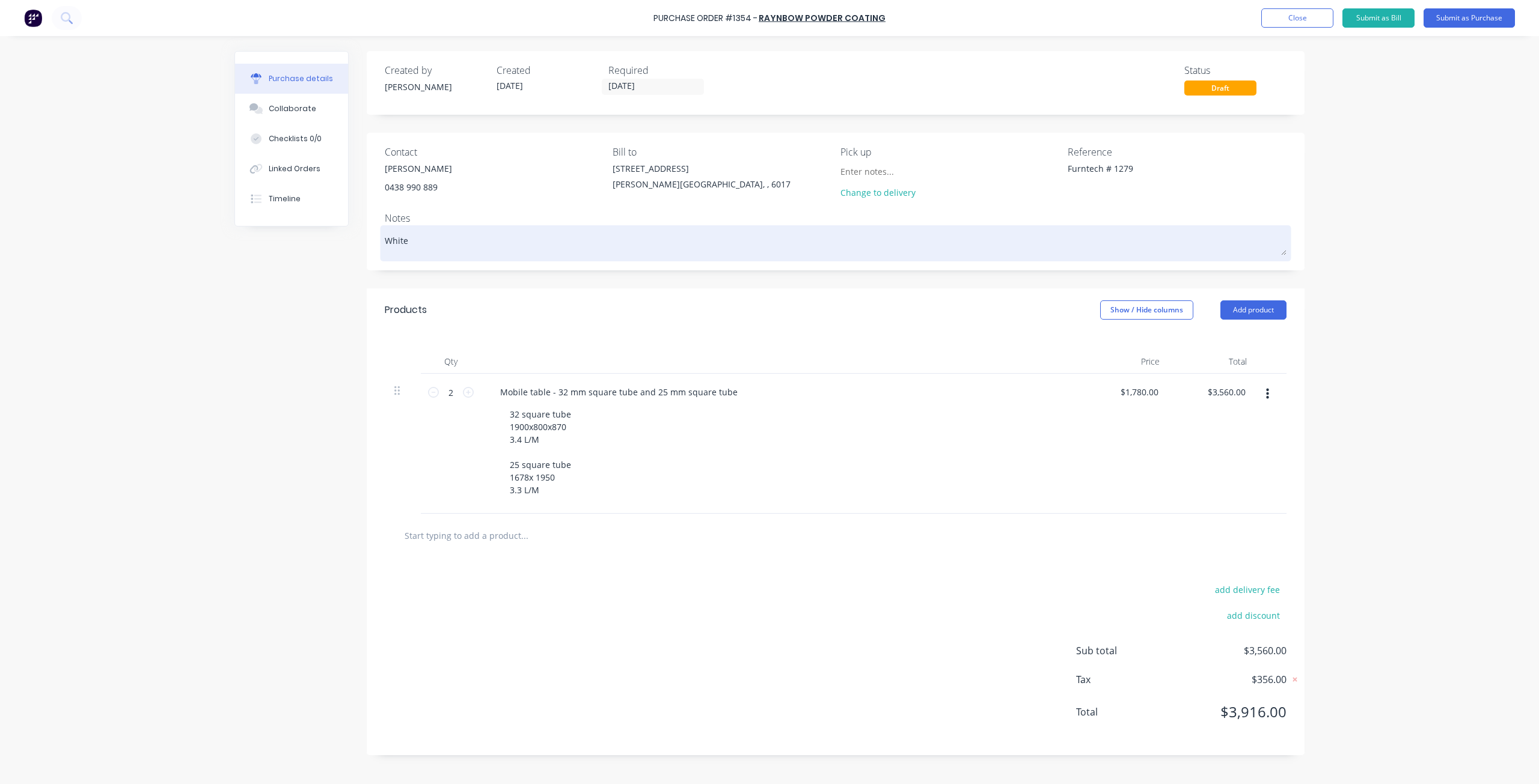
type textarea "White"
type textarea "x"
type textarea "White S"
type textarea "x"
type textarea "White Sa"
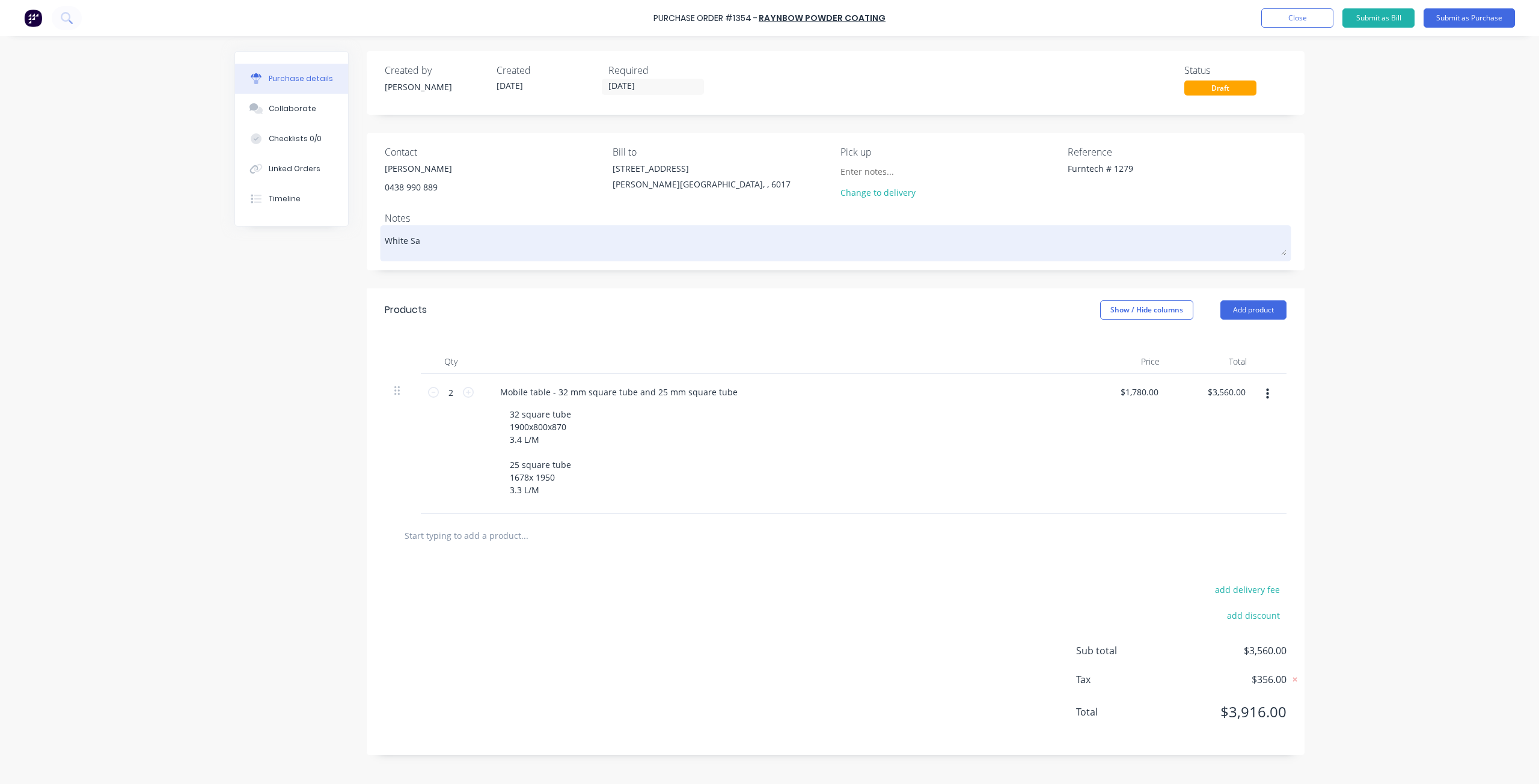
type textarea "x"
type textarea "White Sat"
type textarea "x"
type textarea "White Sati"
type textarea "x"
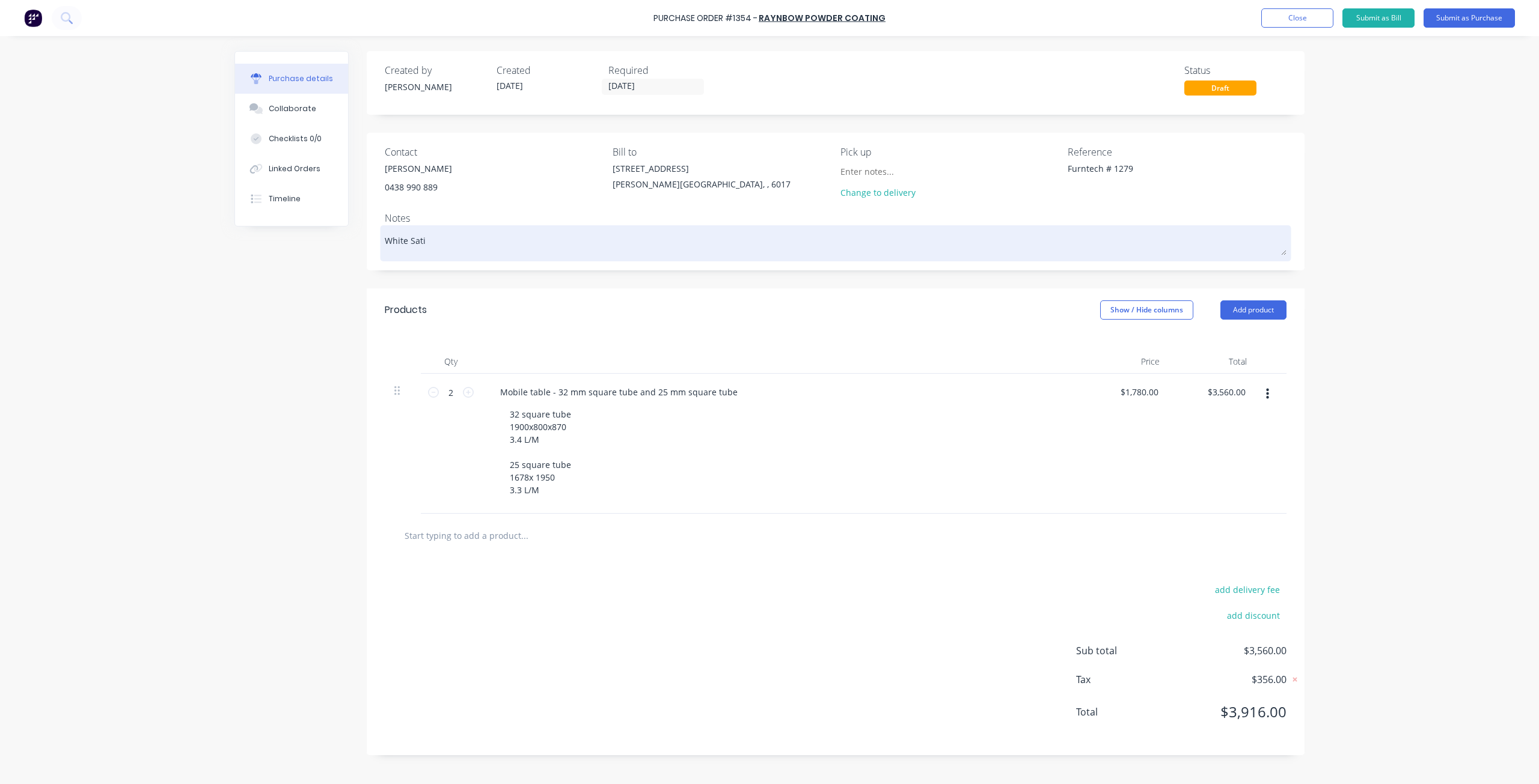
type textarea "White Satin"
type textarea "x"
type textarea "White Satin"
type textarea "x"
type textarea "White Satin P"
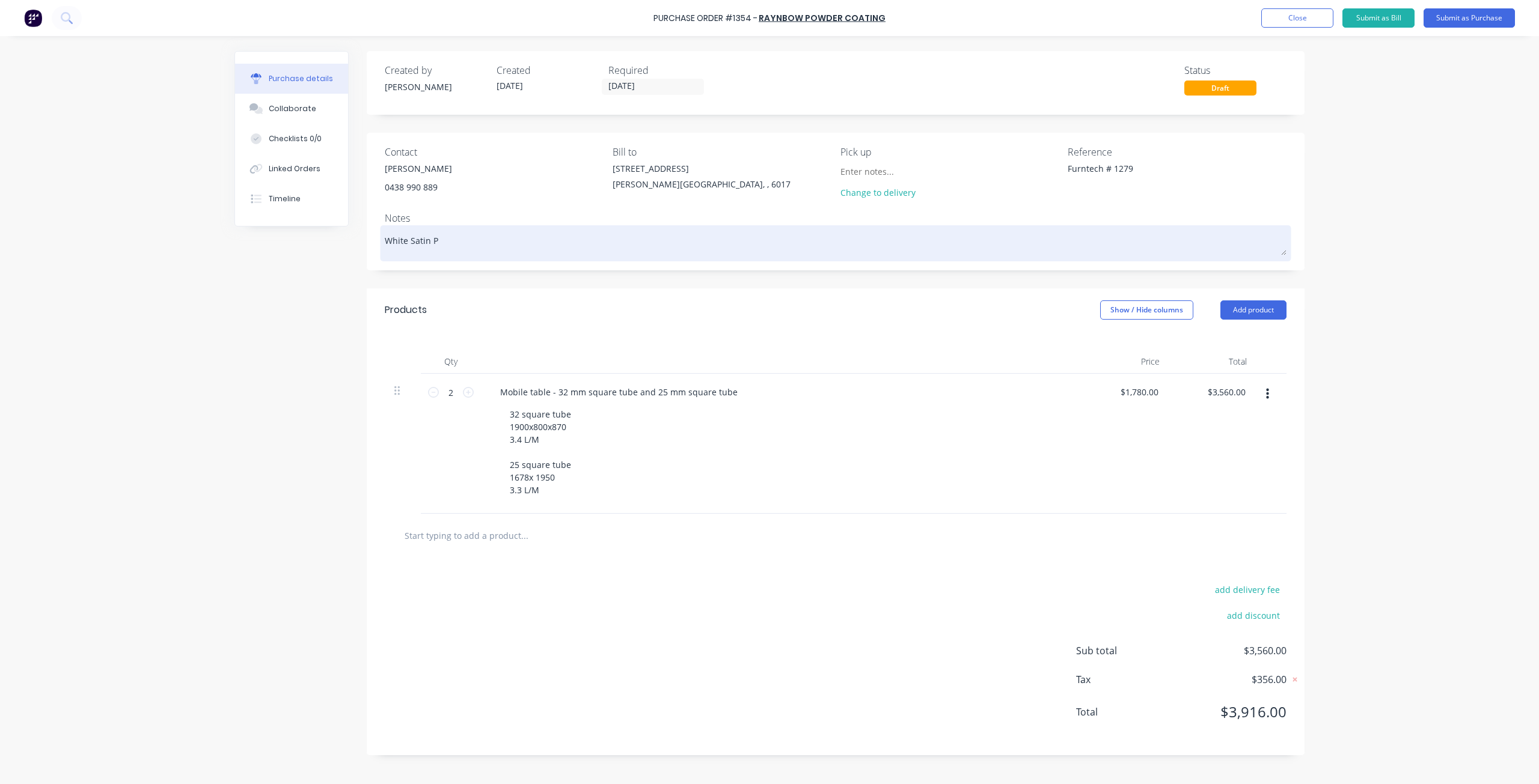
type textarea "x"
type textarea "White Satin Po"
type textarea "x"
type textarea "White Satin Pow"
type textarea "x"
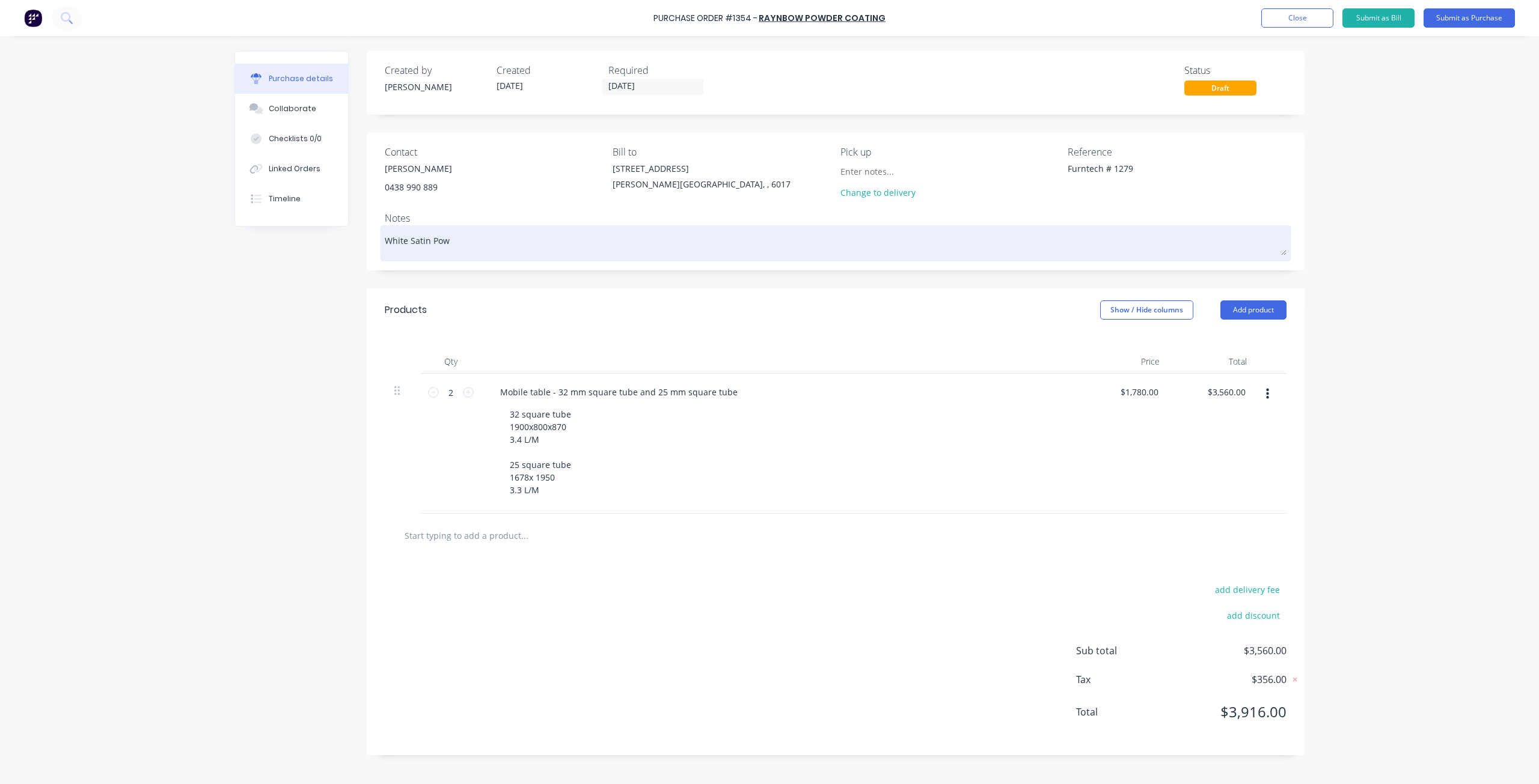
type textarea "White Satin Powd"
type textarea "x"
type textarea "White Satin Powde"
type textarea "x"
type textarea "White Satin Powder"
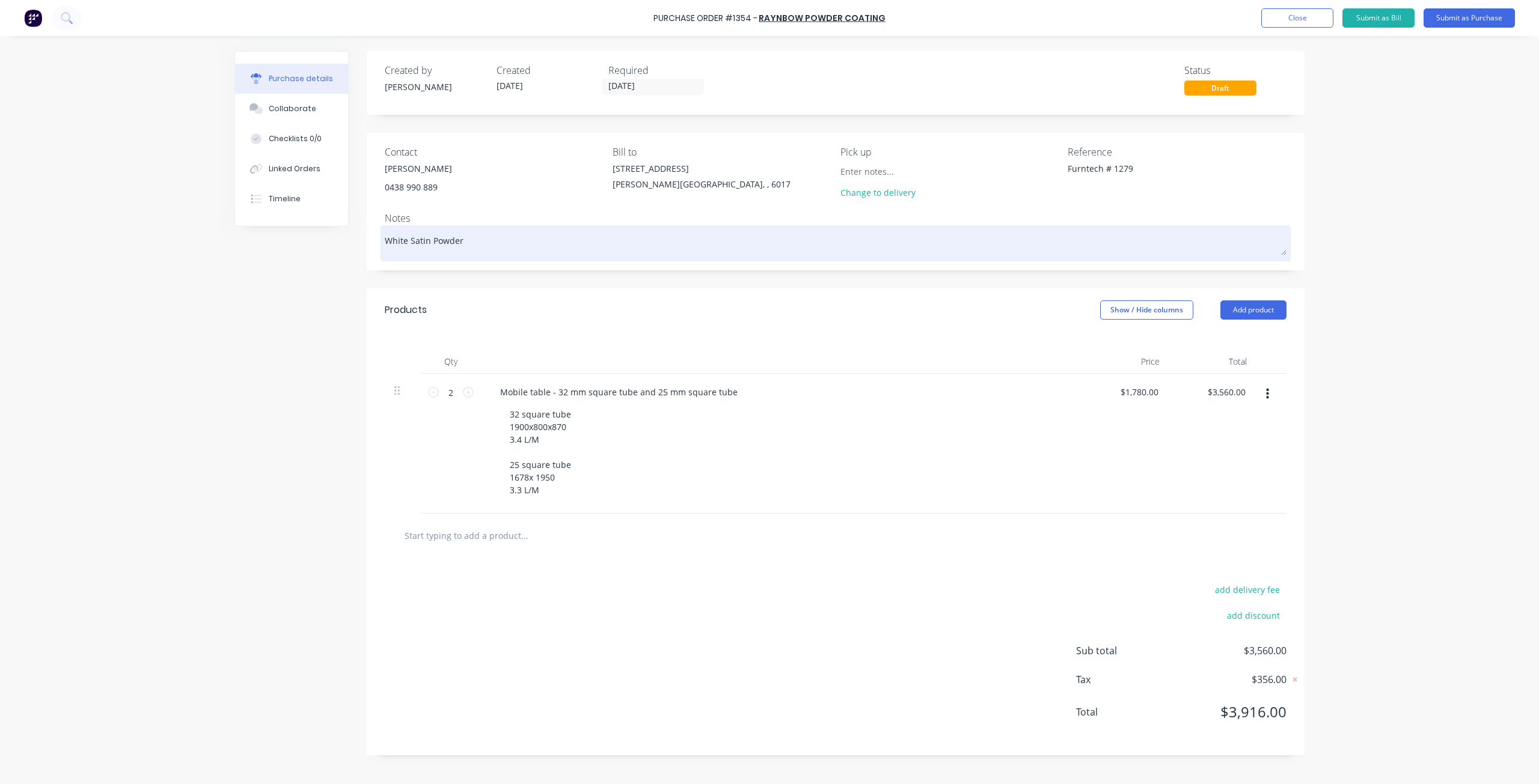
type textarea "x"
type textarea "White Satin Powder"
type textarea "x"
type textarea "White Satin Powder c"
type textarea "x"
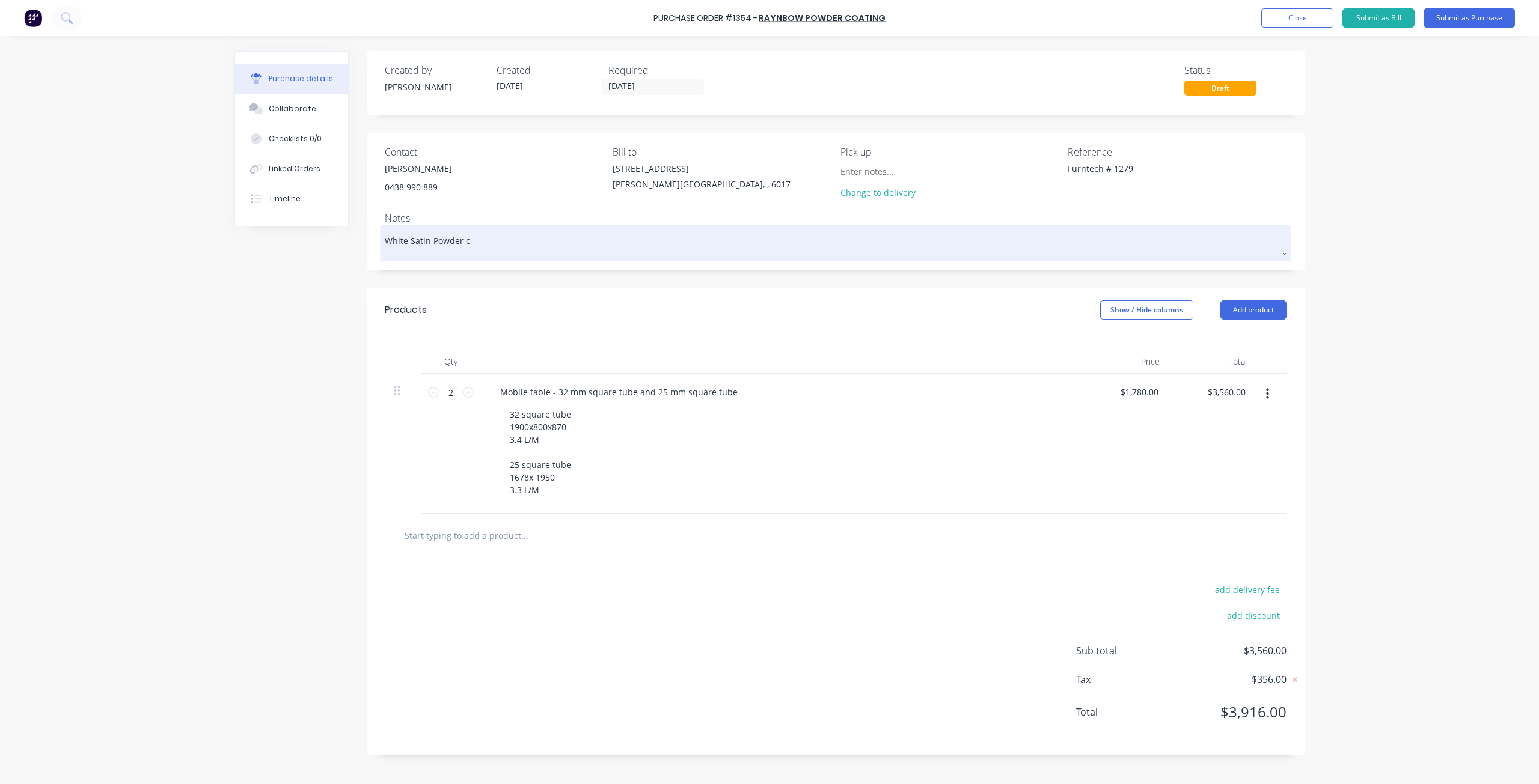
type textarea "White Satin Powder co"
type textarea "x"
type textarea "White Satin Powder coa"
type textarea "x"
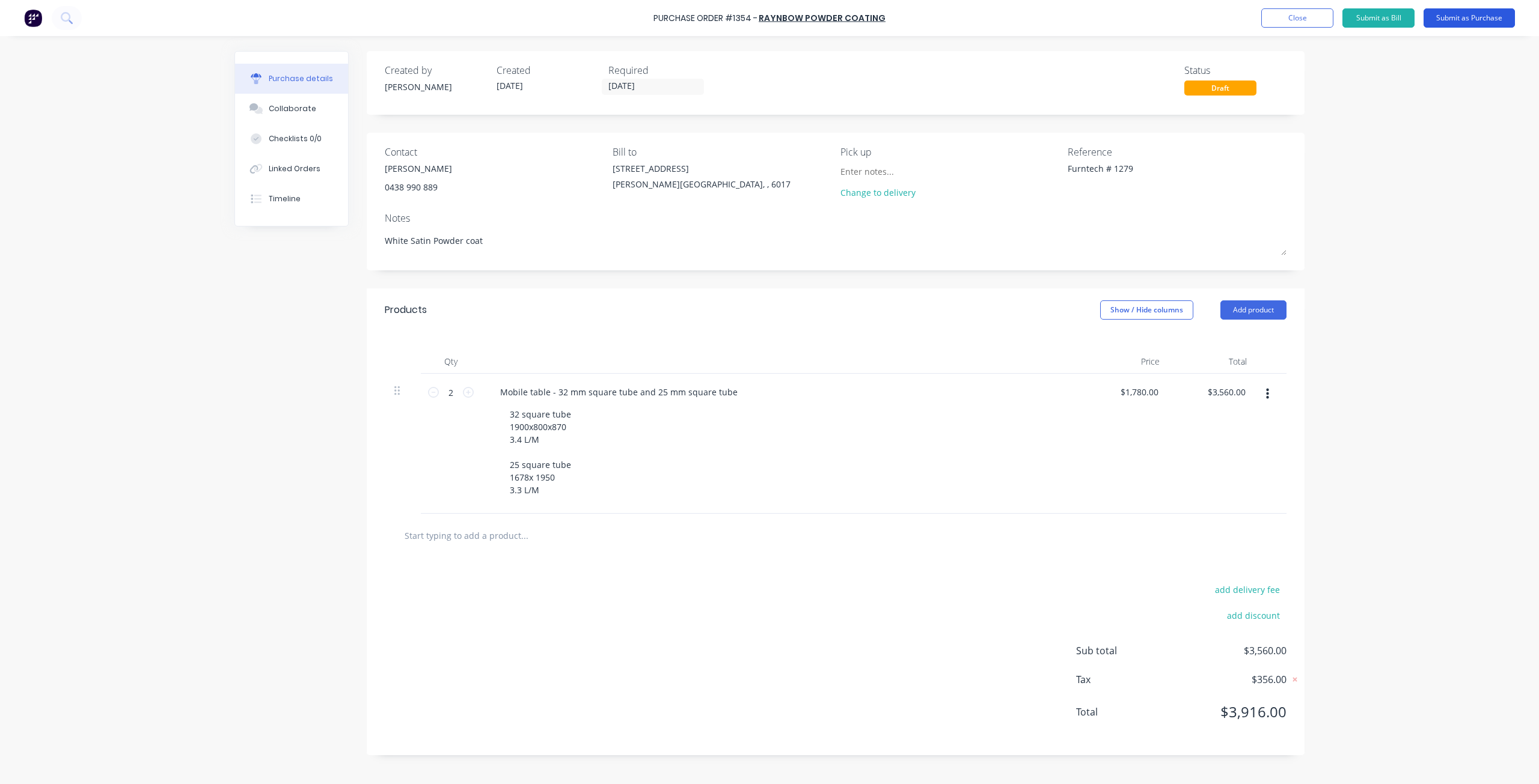
type textarea "White Satin Powder coat"
type textarea "x"
type textarea "White Satin Powder coat"
click at [1496, 17] on button "Submit as Purchase" at bounding box center [1469, 18] width 92 height 19
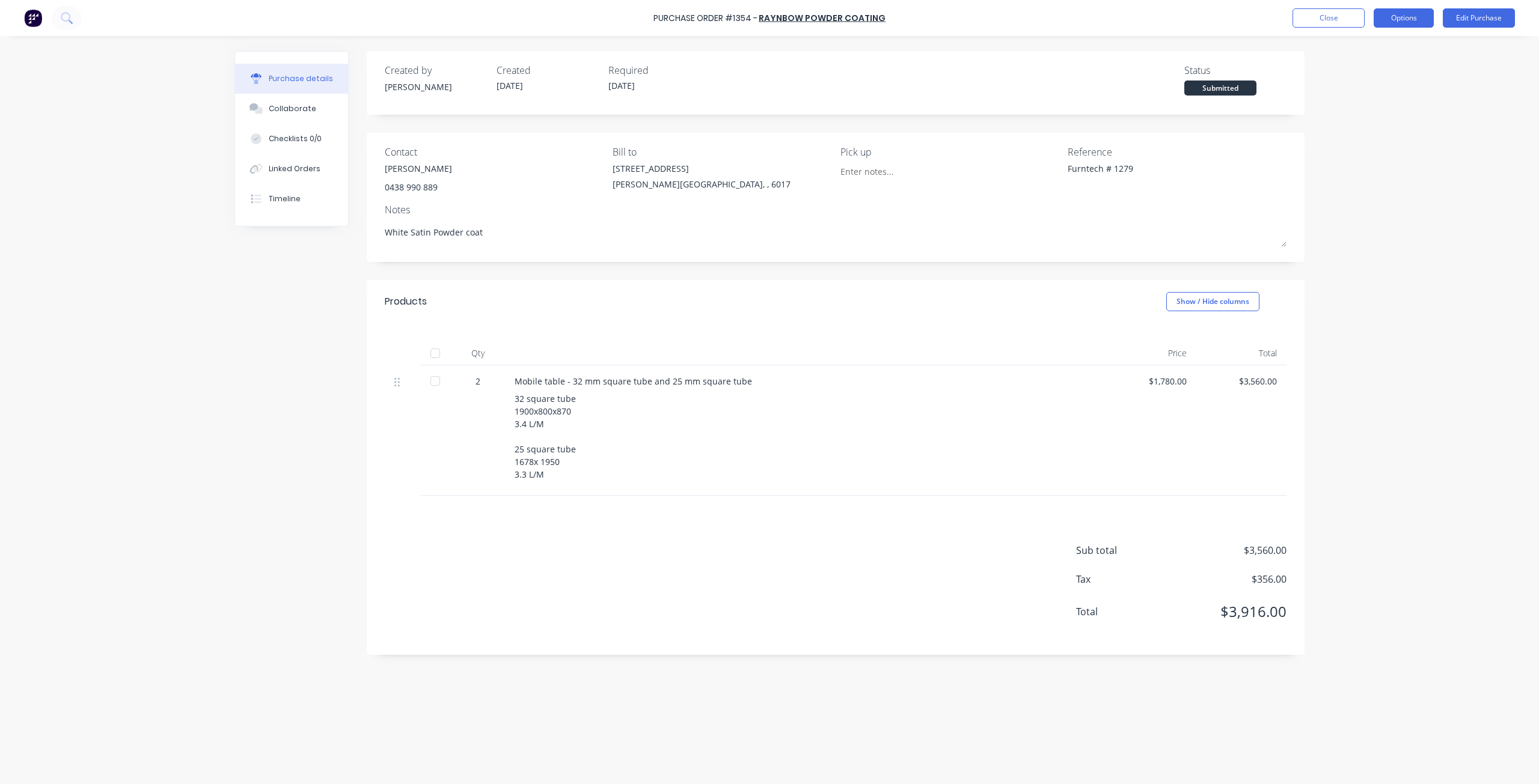
click at [1411, 19] on button "Options" at bounding box center [1403, 18] width 60 height 19
click at [1382, 47] on div "Print / Email" at bounding box center [1376, 48] width 92 height 18
click at [1384, 100] on div "Without pricing" at bounding box center [1376, 97] width 92 height 18
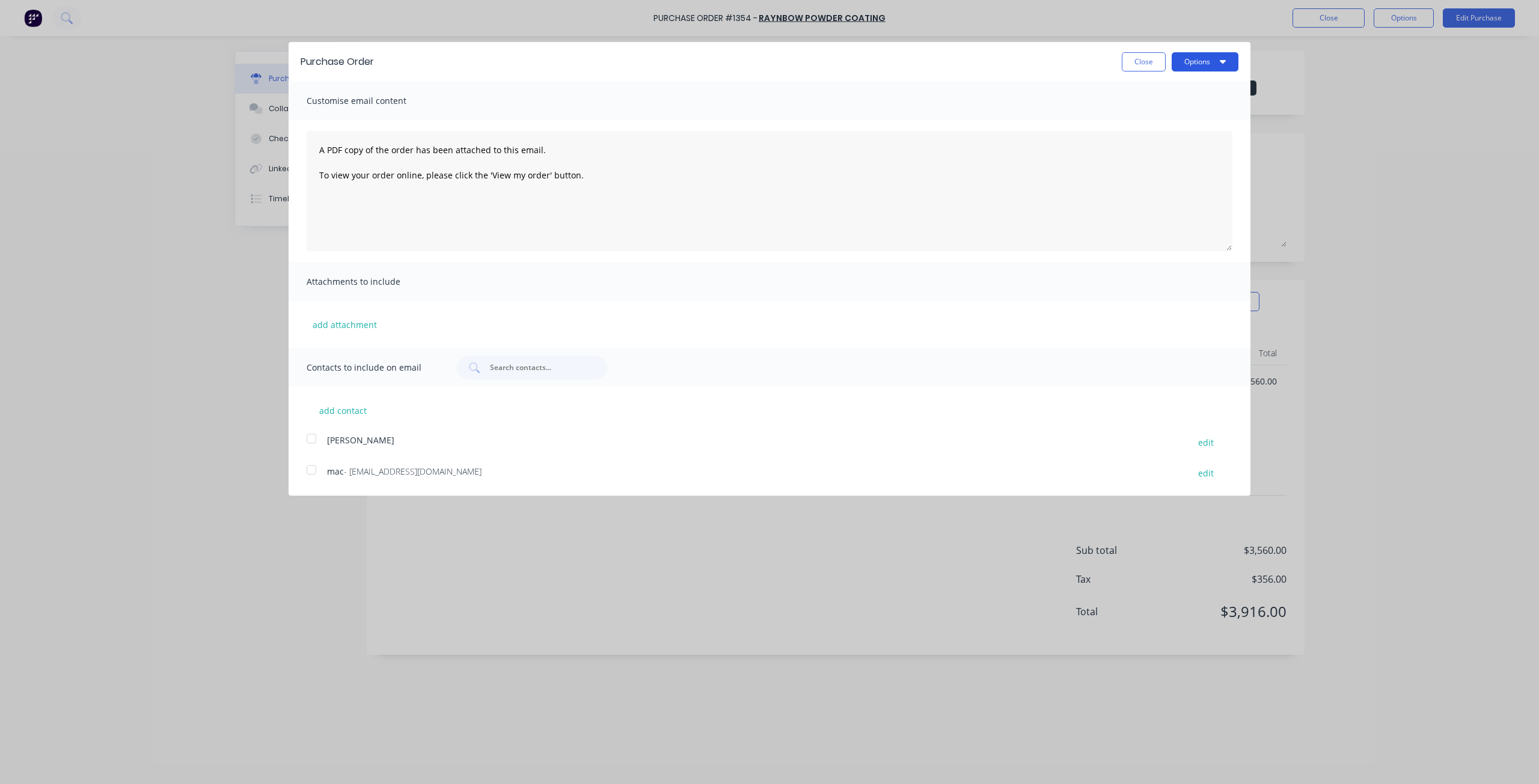
click at [1215, 57] on button "Options" at bounding box center [1205, 62] width 67 height 19
click at [1180, 91] on div "Print" at bounding box center [1180, 92] width 92 height 18
click at [1159, 60] on button "Close" at bounding box center [1144, 62] width 44 height 19
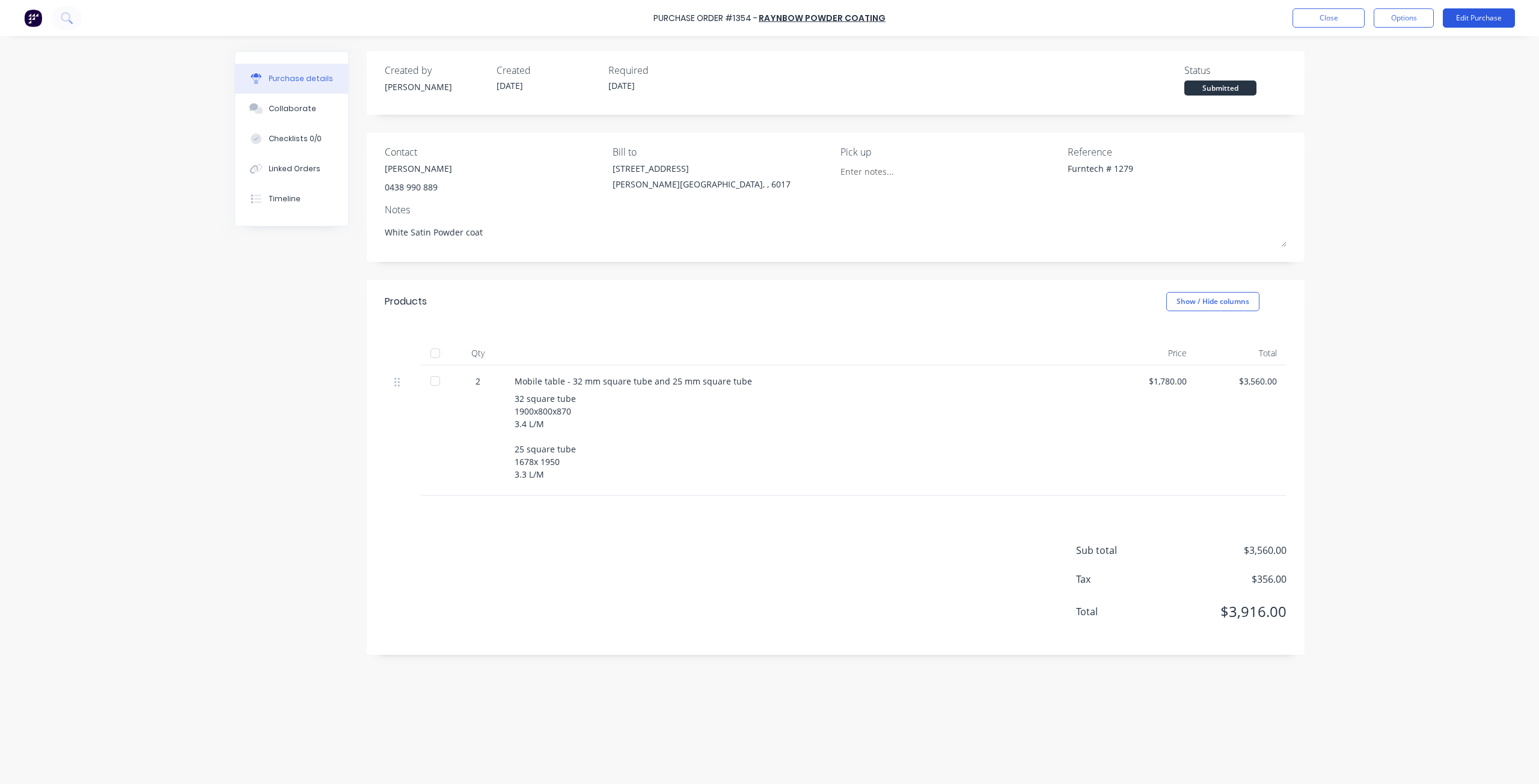
click at [1464, 18] on button "Edit Purchase" at bounding box center [1478, 18] width 72 height 19
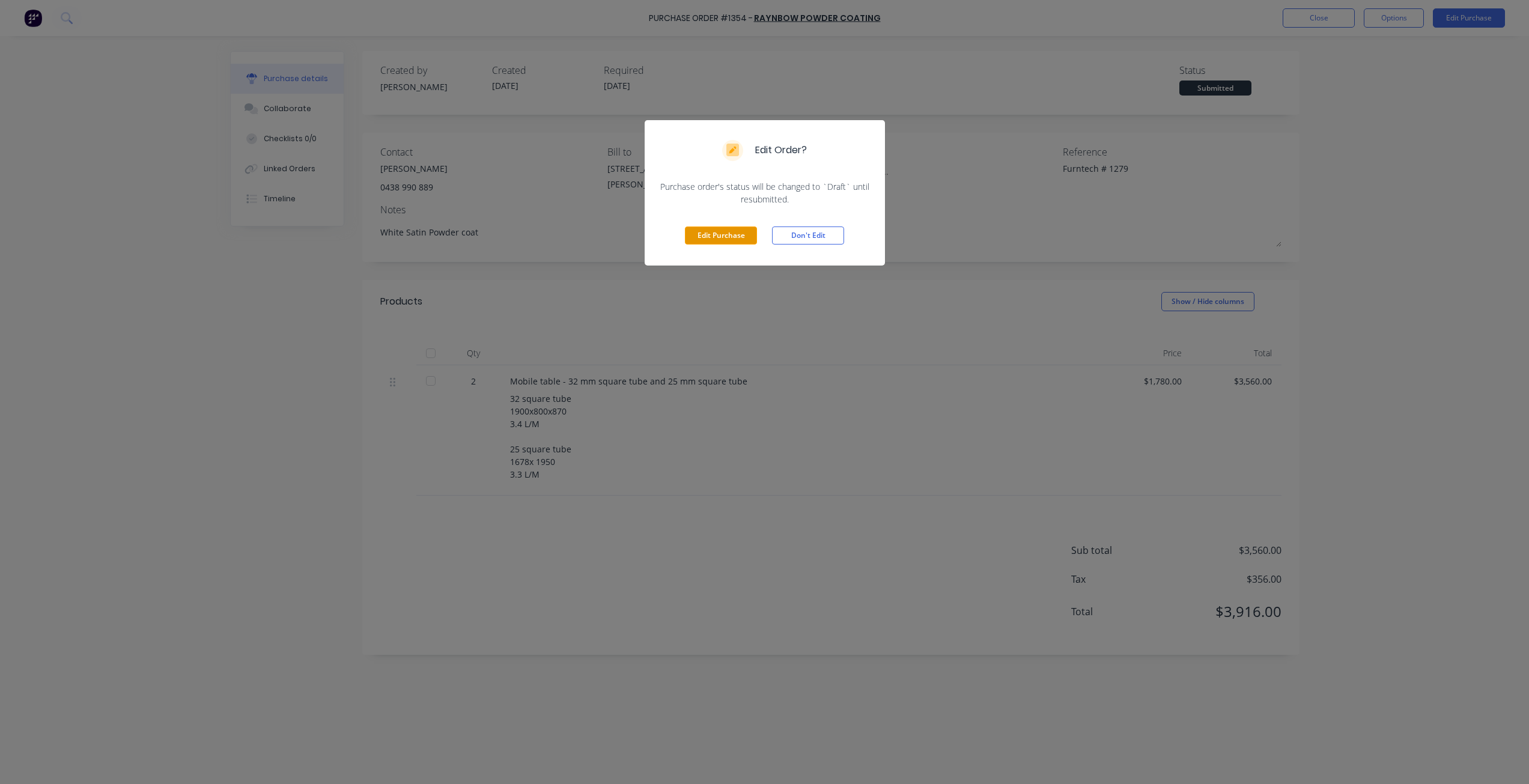
click at [740, 242] on button "Edit Purchase" at bounding box center [720, 235] width 72 height 18
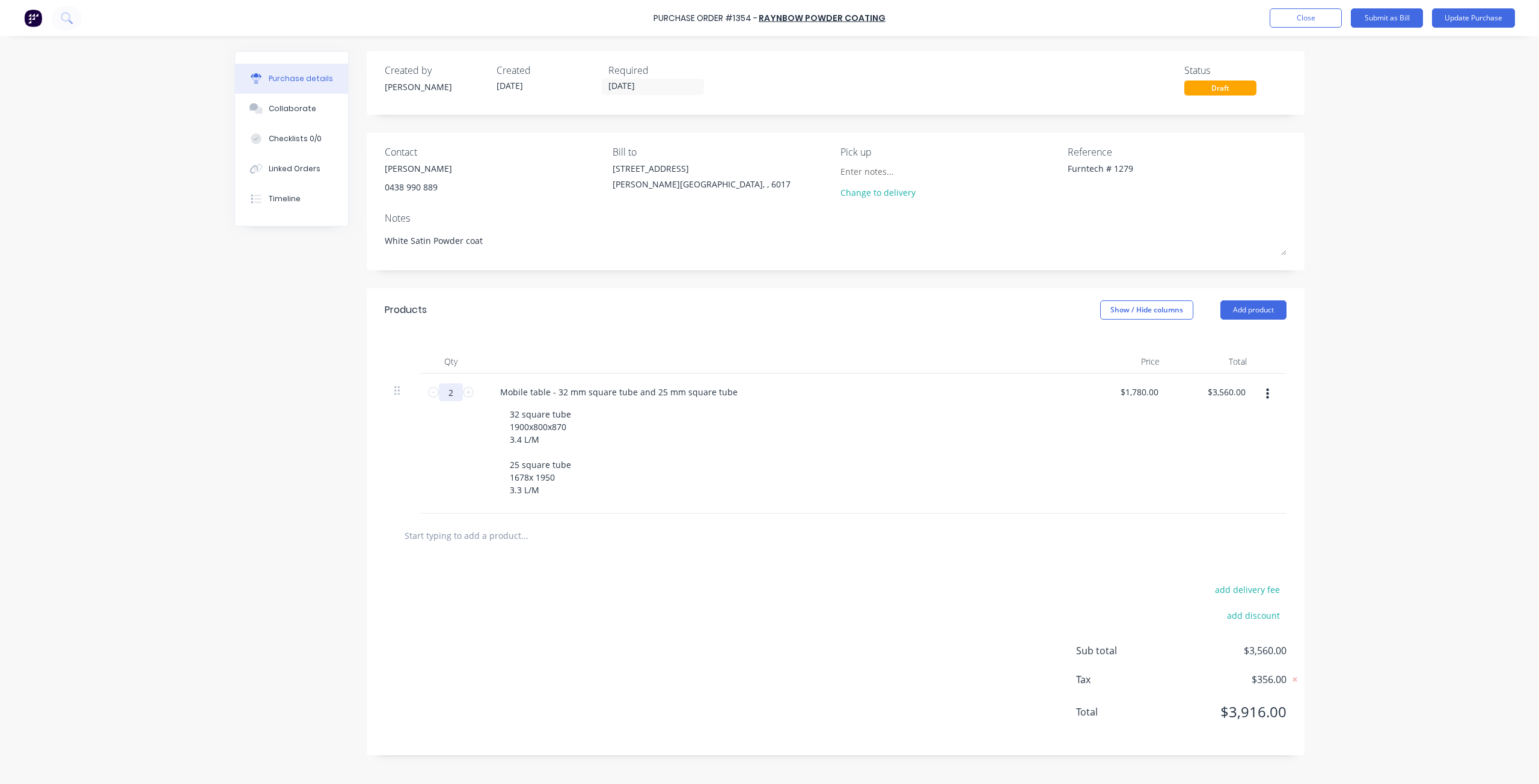
click at [453, 398] on input "2" at bounding box center [450, 392] width 24 height 18
click at [435, 393] on icon at bounding box center [433, 392] width 11 height 11
type textarea "x"
type input "1"
type input "$1,780.00"
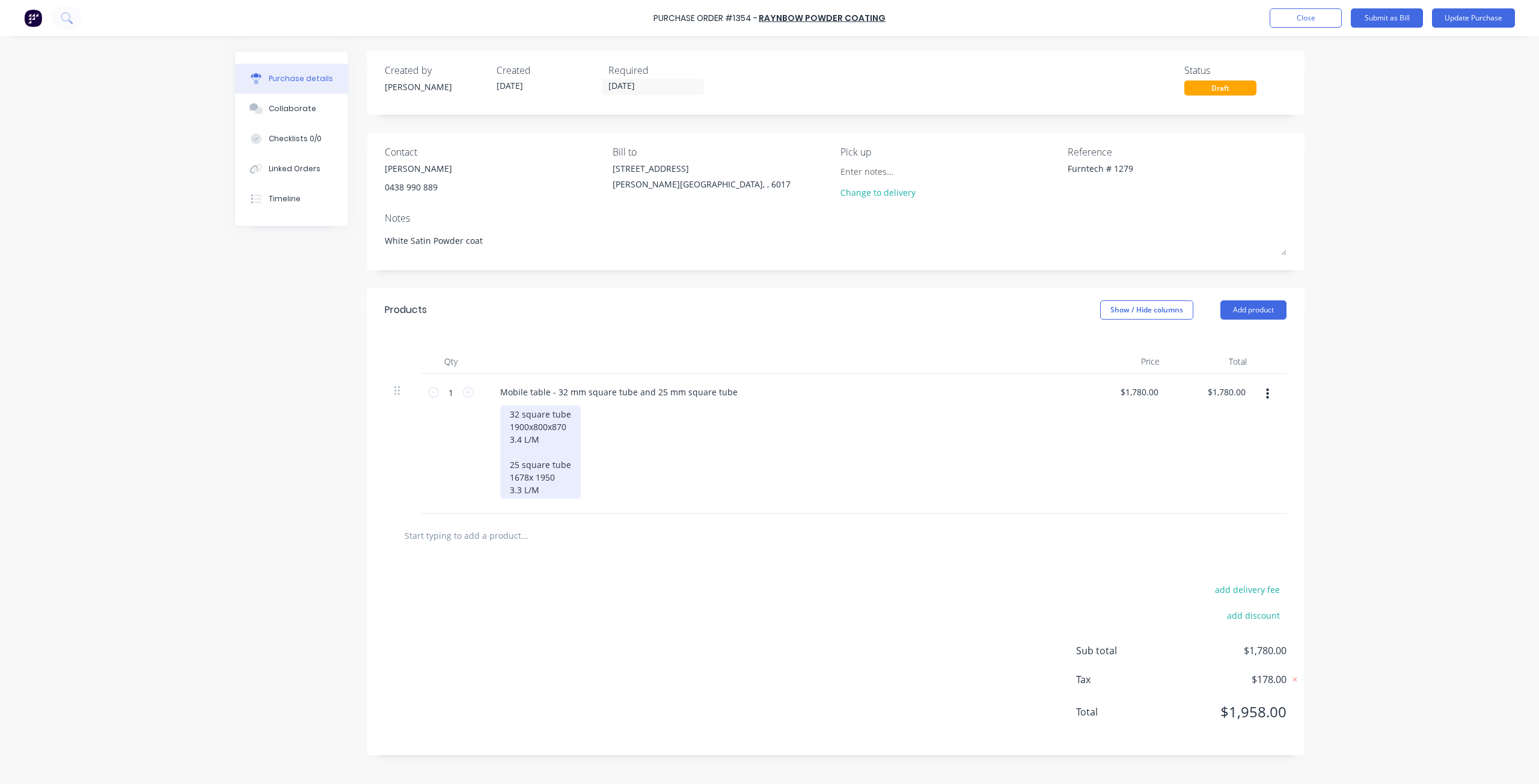
type textarea "x"
drag, startPoint x: 553, startPoint y: 493, endPoint x: 490, endPoint y: 451, distance: 75.7
click at [490, 451] on div "Mobile table - 32 mm square tube and 25 mm square tube 32 square tube 1900x800x…" at bounding box center [781, 443] width 601 height 140
click at [509, 436] on div "32 square tube 1900x800x870 3.4 L/M" at bounding box center [540, 426] width 81 height 42
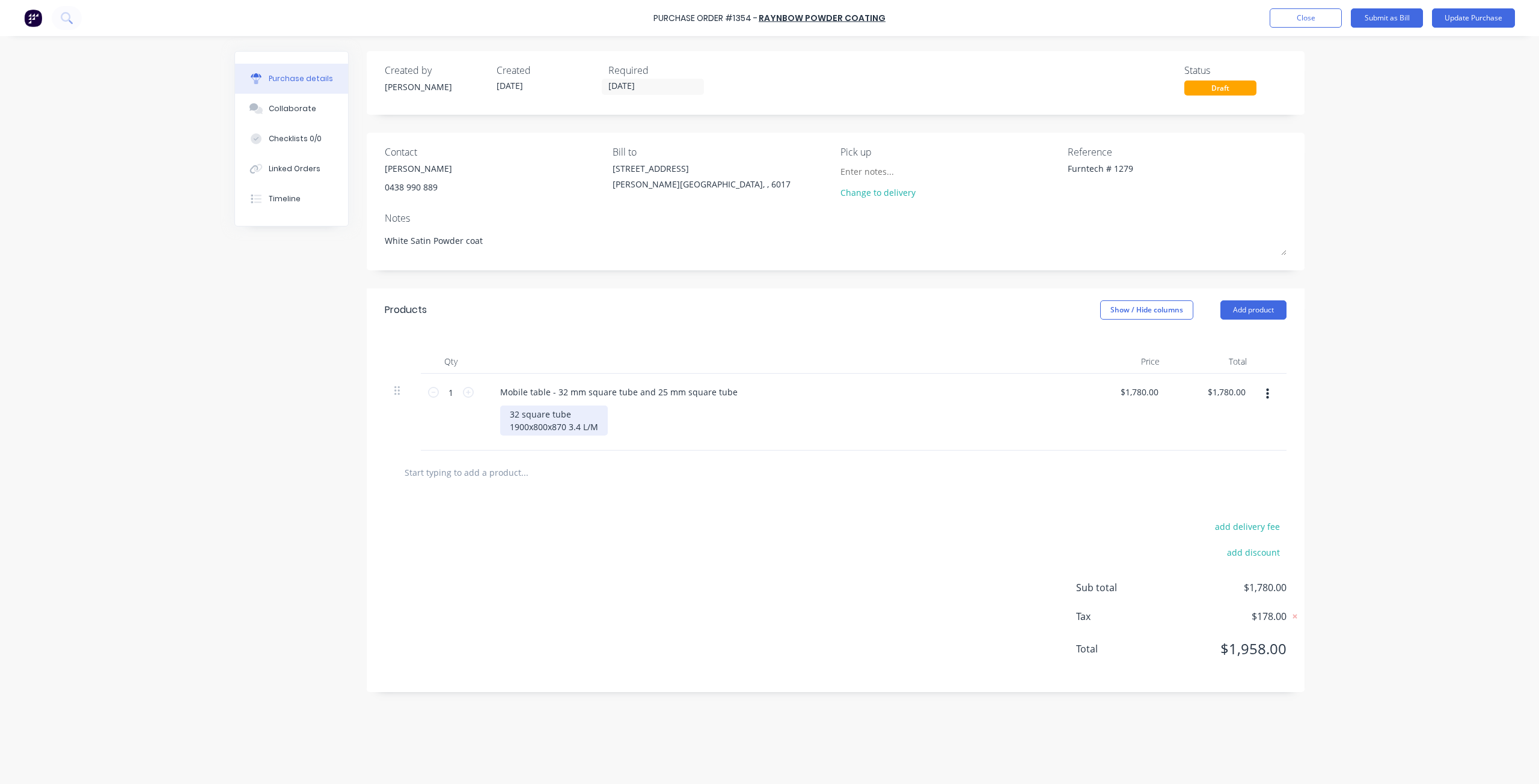
click at [507, 426] on div "32 square tube 1900x800x870 3.4 L/M" at bounding box center [554, 420] width 108 height 30
type textarea "x"
drag, startPoint x: 633, startPoint y: 392, endPoint x: 738, endPoint y: 398, distance: 105.2
click at [738, 398] on div "Mobile table - 32 mm square tube and 25 mm square tube" at bounding box center [618, 392] width 257 height 18
drag, startPoint x: 571, startPoint y: 413, endPoint x: 504, endPoint y: 417, distance: 67.1
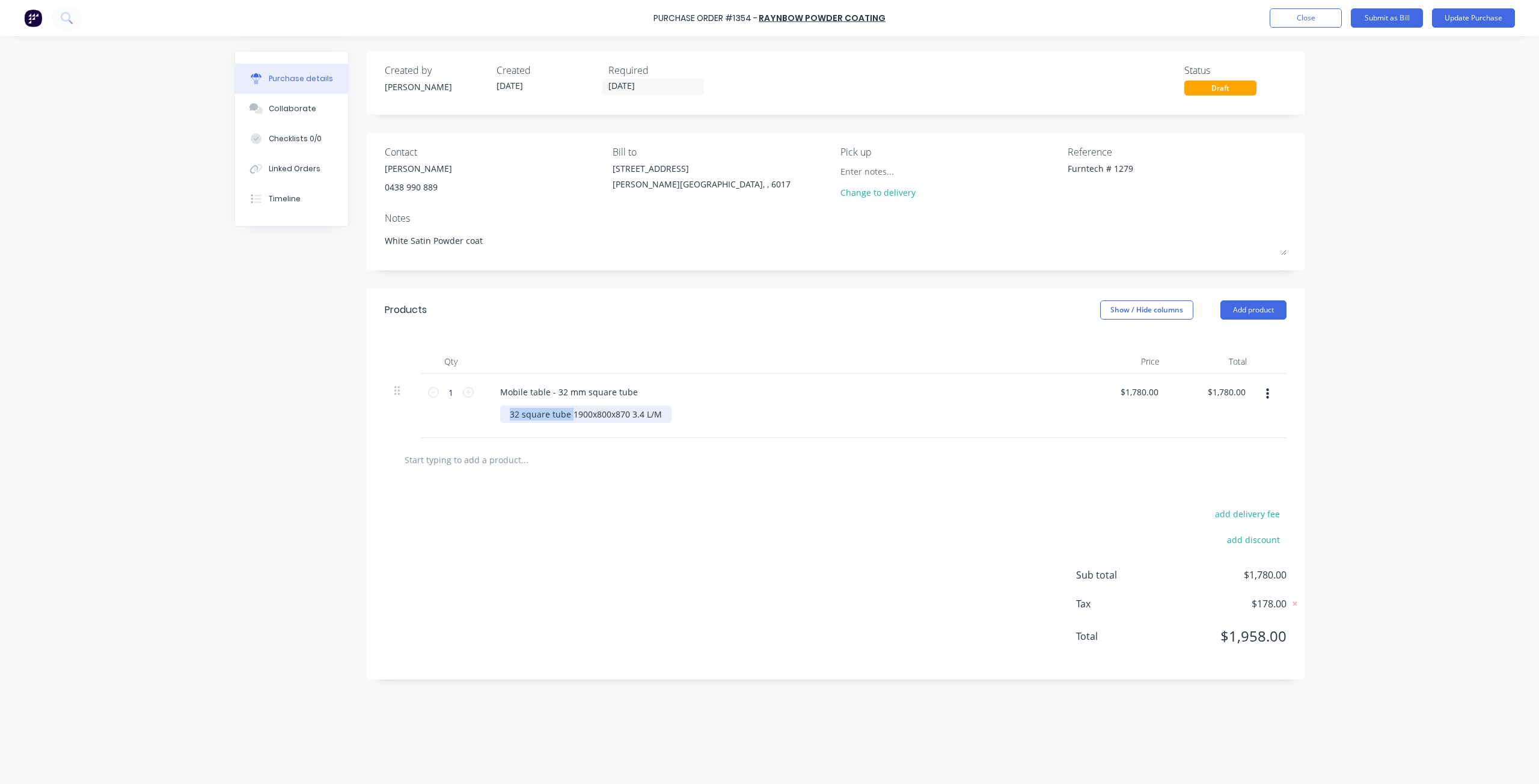
click at [504, 417] on div "32 square tube 1900x800x870 3.4 L/M" at bounding box center [586, 414] width 171 height 18
click at [566, 415] on div "1900x800x870 3.4 L/M" at bounding box center [554, 414] width 108 height 18
click at [633, 427] on div "Mobile table - 32 mm square tube 1900x800x870H 3.4 L/M" at bounding box center [781, 406] width 601 height 64
click at [1237, 309] on button "Add product" at bounding box center [1253, 309] width 66 height 19
click at [1229, 362] on div "Basic product" at bounding box center [1229, 364] width 92 height 18
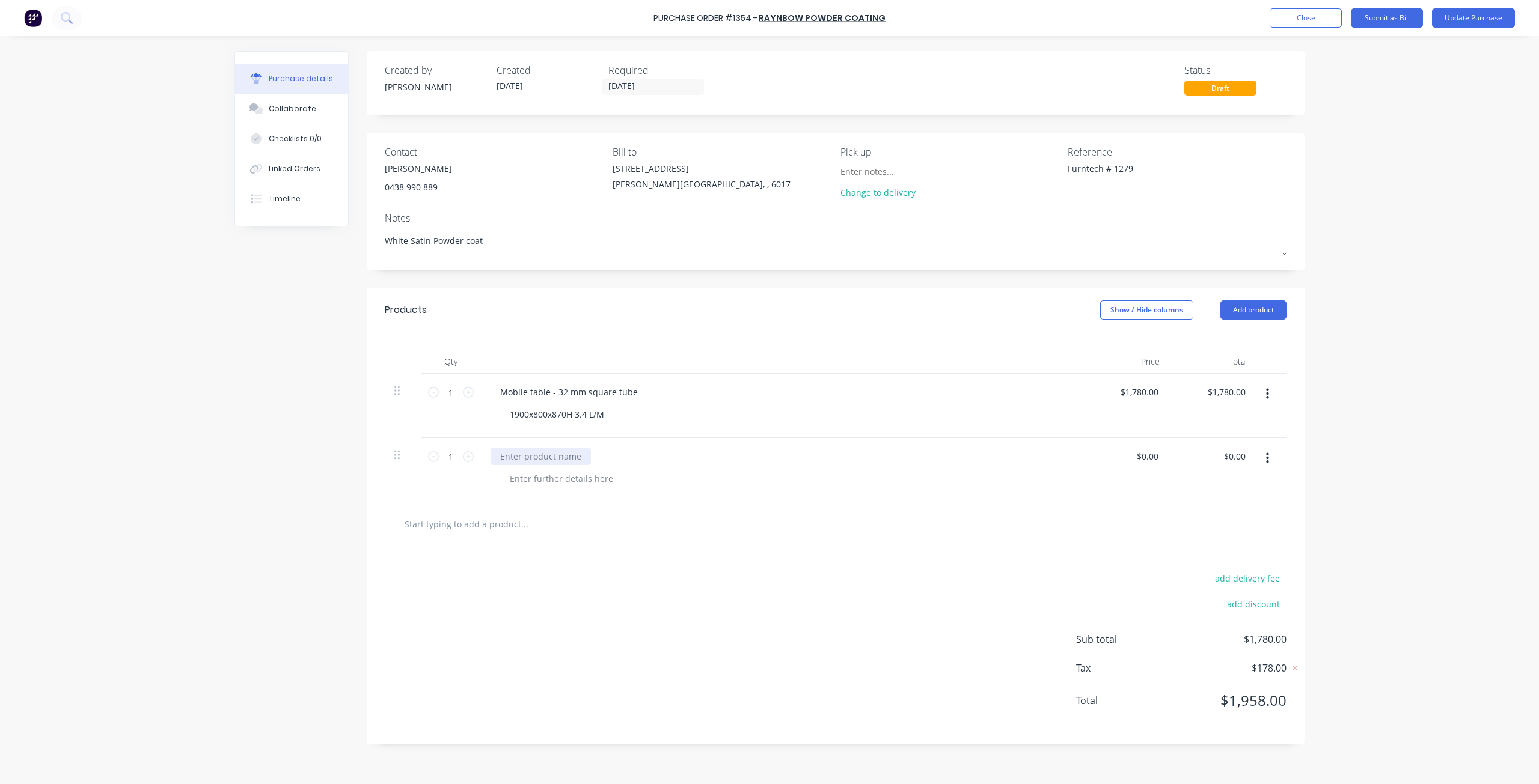
type textarea "x"
click at [528, 459] on div at bounding box center [540, 456] width 100 height 18
type textarea "x"
click at [544, 482] on div at bounding box center [561, 478] width 123 height 18
click at [563, 456] on div "U shape frame" at bounding box center [529, 456] width 79 height 18
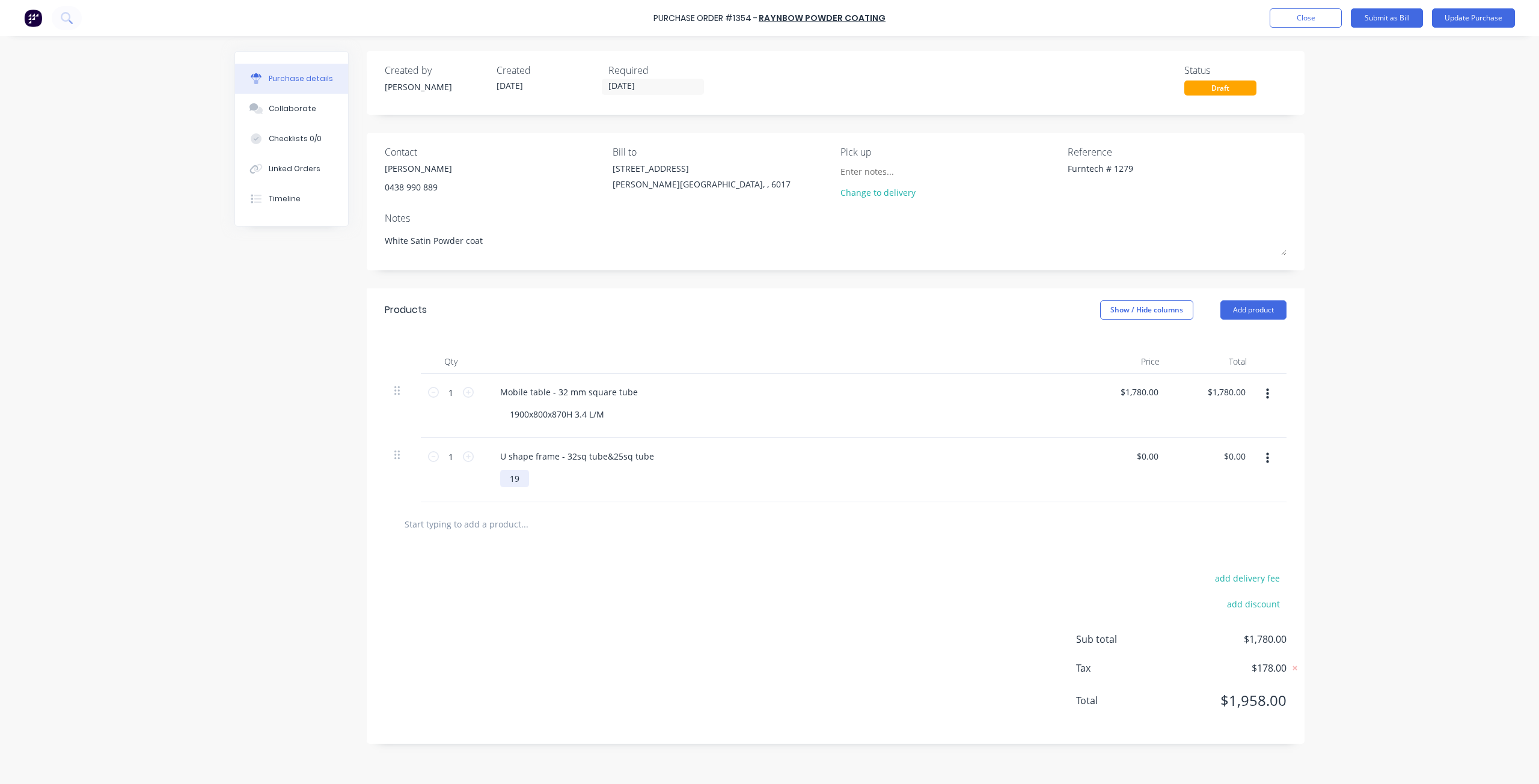
click at [521, 485] on div "19" at bounding box center [515, 478] width 29 height 18
click at [577, 487] on div "1950x1678H" at bounding box center [786, 478] width 572 height 18
click at [576, 415] on div "1900x800x870H 3.4 L/M" at bounding box center [557, 414] width 114 height 18
click at [588, 416] on div "1900x800x870H 13.4 L/M" at bounding box center [560, 414] width 119 height 18
click at [577, 483] on div "1950x1678H" at bounding box center [786, 478] width 572 height 18
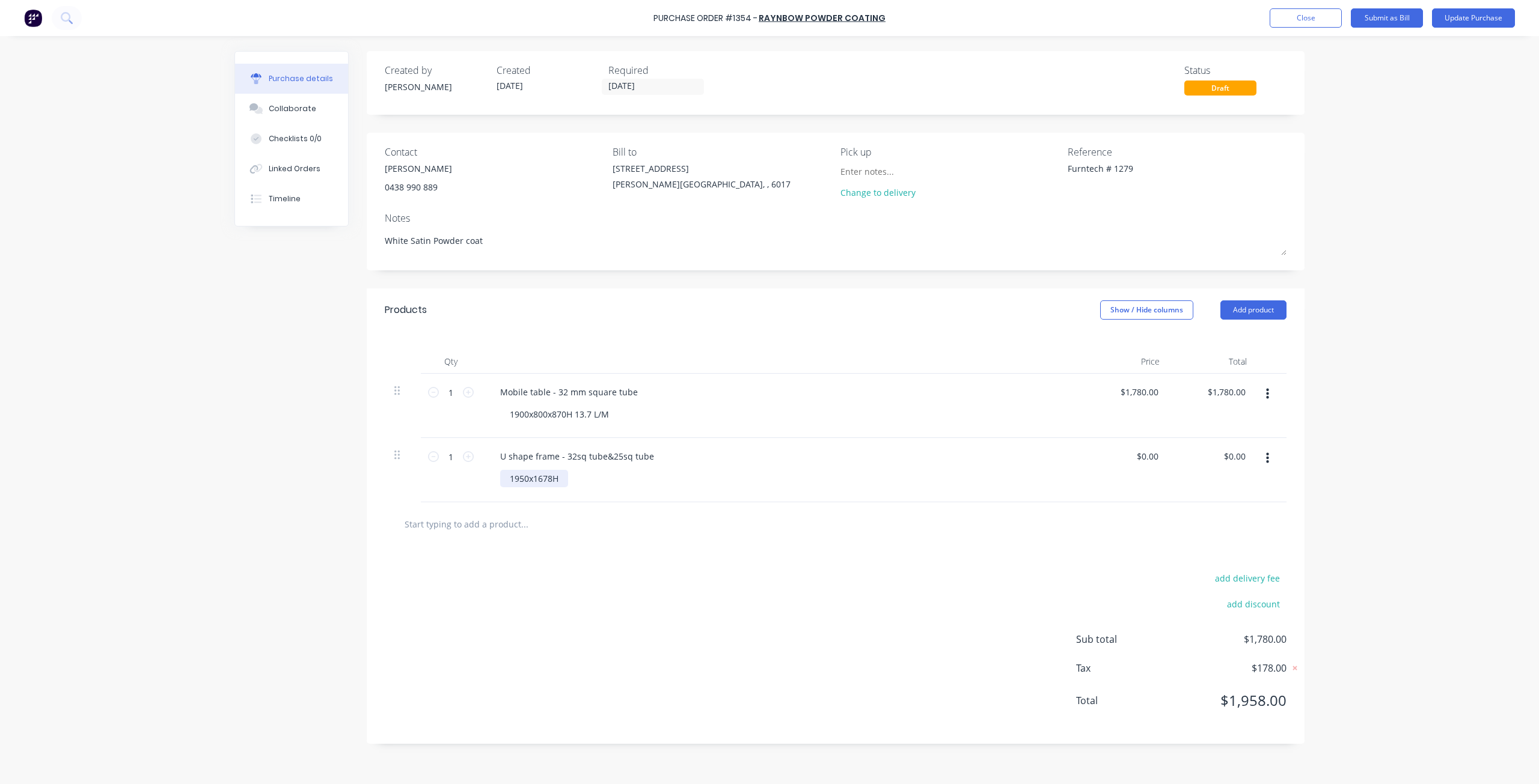
click at [560, 481] on div "1950x1678H" at bounding box center [534, 478] width 68 height 18
click at [595, 507] on div at bounding box center [835, 525] width 901 height 44
click at [1473, 18] on button "Update Purchase" at bounding box center [1473, 18] width 83 height 19
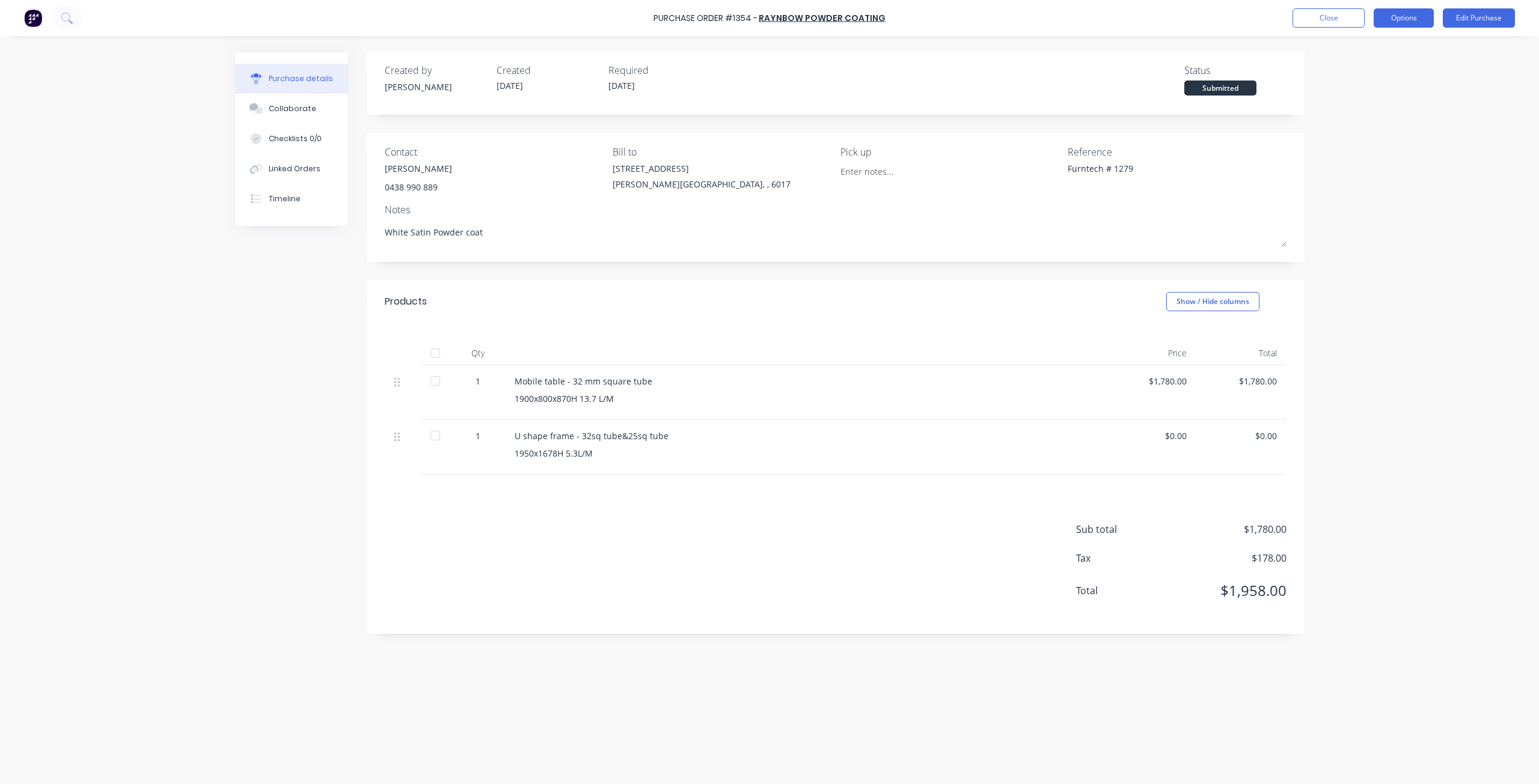
click at [1404, 14] on button "Options" at bounding box center [1403, 18] width 60 height 19
click at [1384, 44] on div "Print / Email" at bounding box center [1376, 48] width 92 height 18
click at [1368, 92] on div "Without pricing" at bounding box center [1376, 97] width 92 height 18
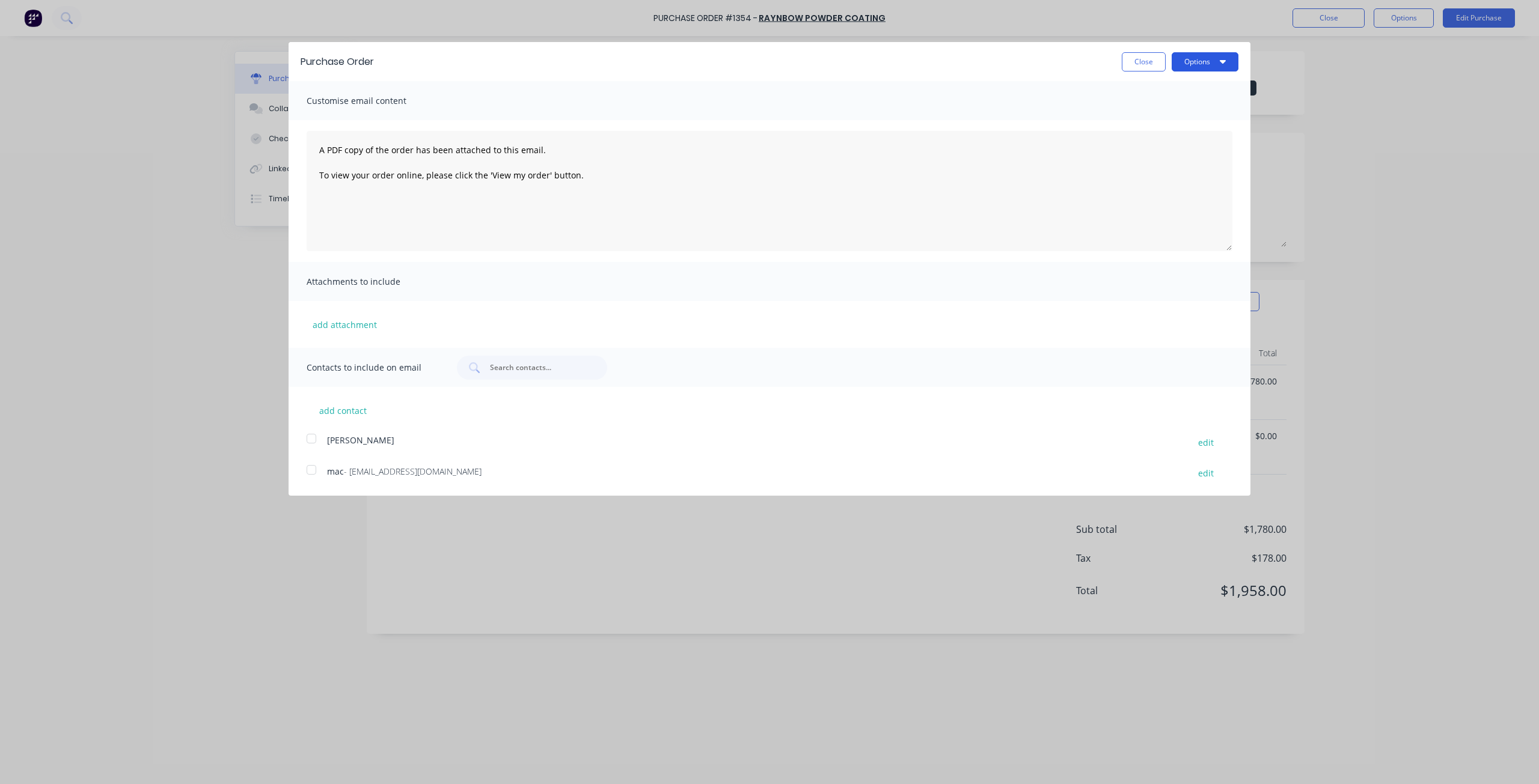
click at [1199, 66] on button "Options" at bounding box center [1205, 62] width 67 height 19
click at [1168, 92] on div "Print" at bounding box center [1180, 92] width 92 height 18
type textarea "x"
